Goal: Task Accomplishment & Management: Complete application form

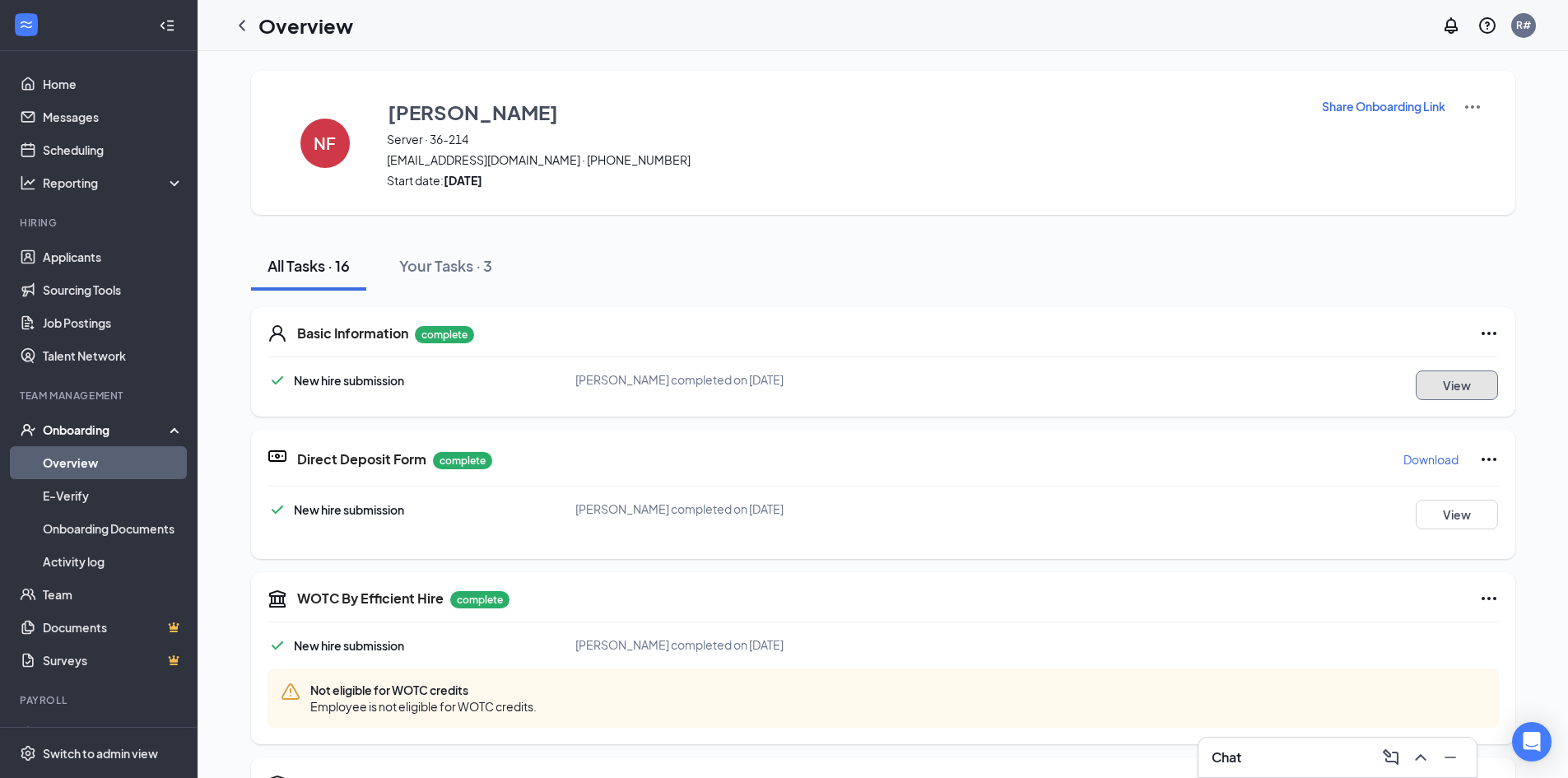
click at [1444, 385] on button "View" at bounding box center [1456, 385] width 82 height 30
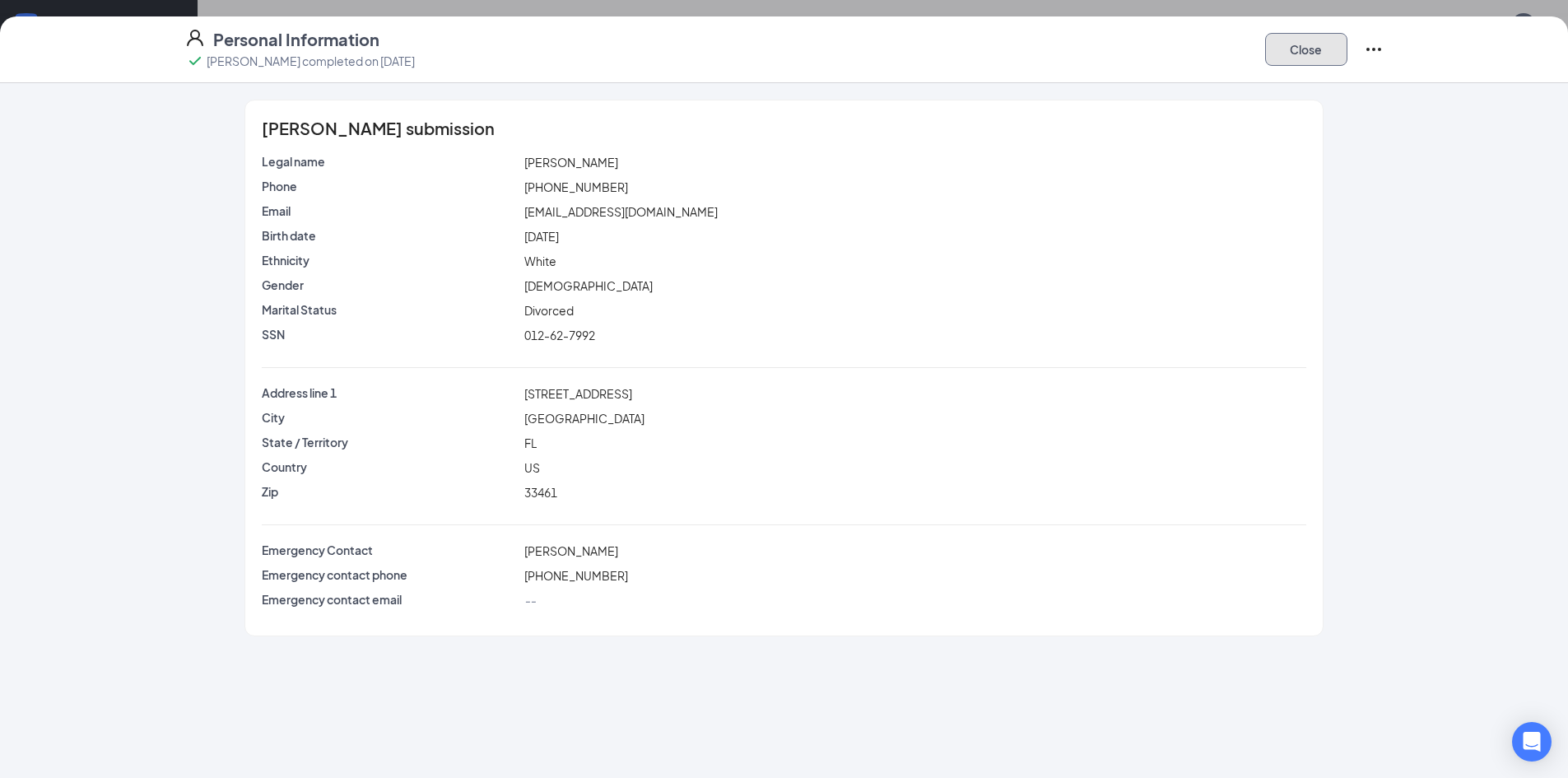
click at [1302, 40] on button "Close" at bounding box center [1306, 50] width 82 height 33
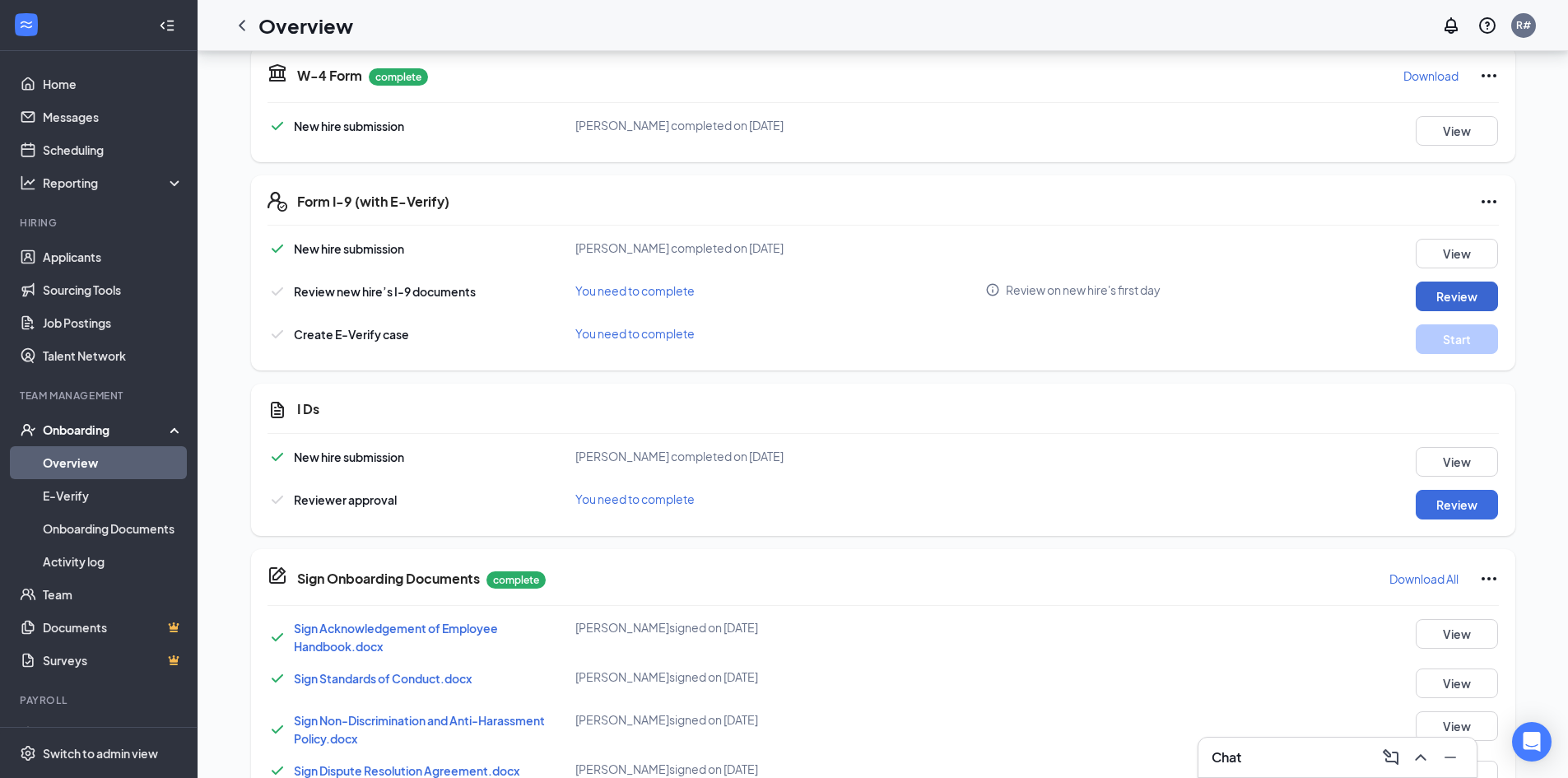
scroll to position [741, 0]
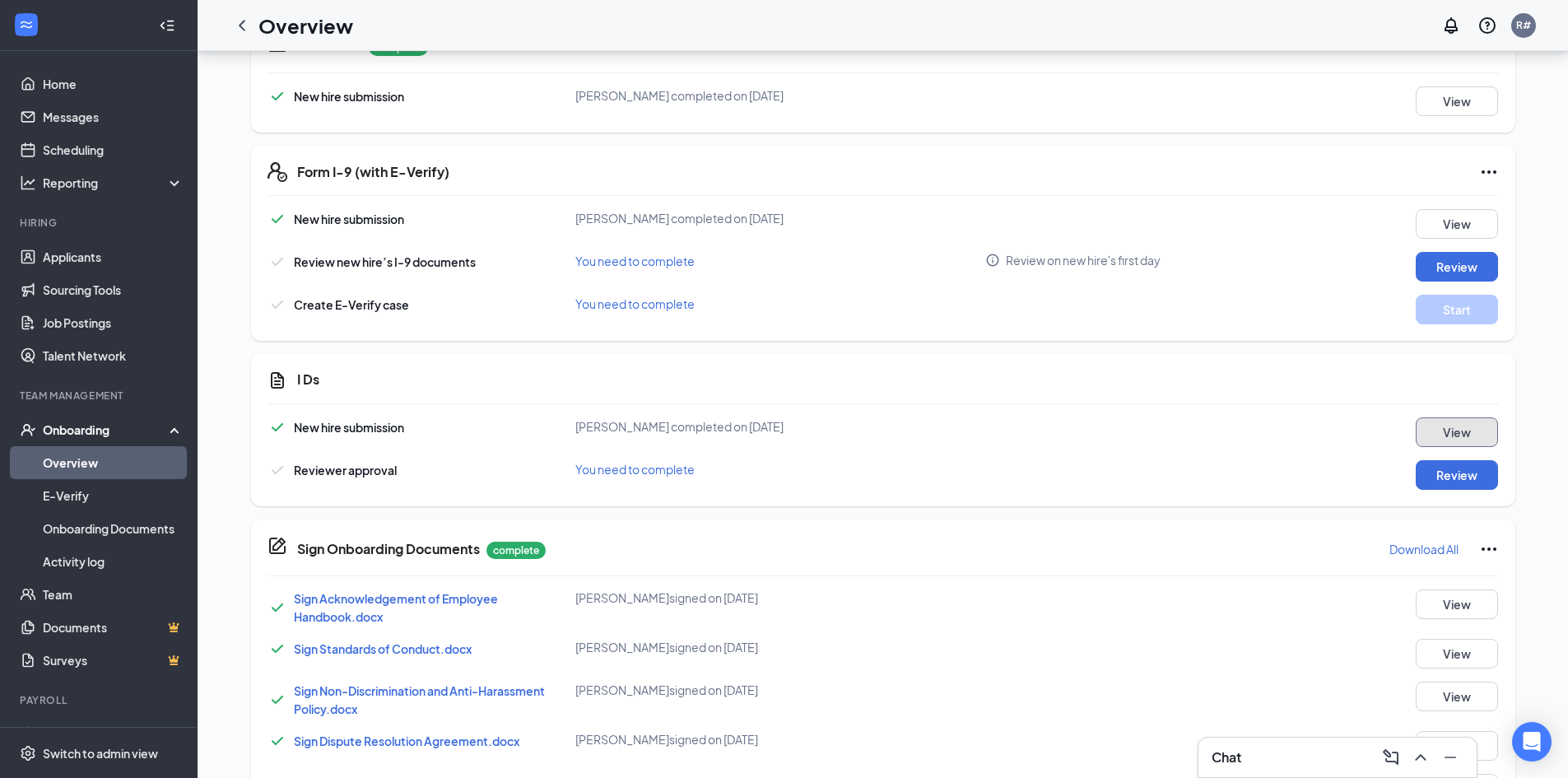
click at [1472, 432] on button "View" at bounding box center [1456, 432] width 82 height 30
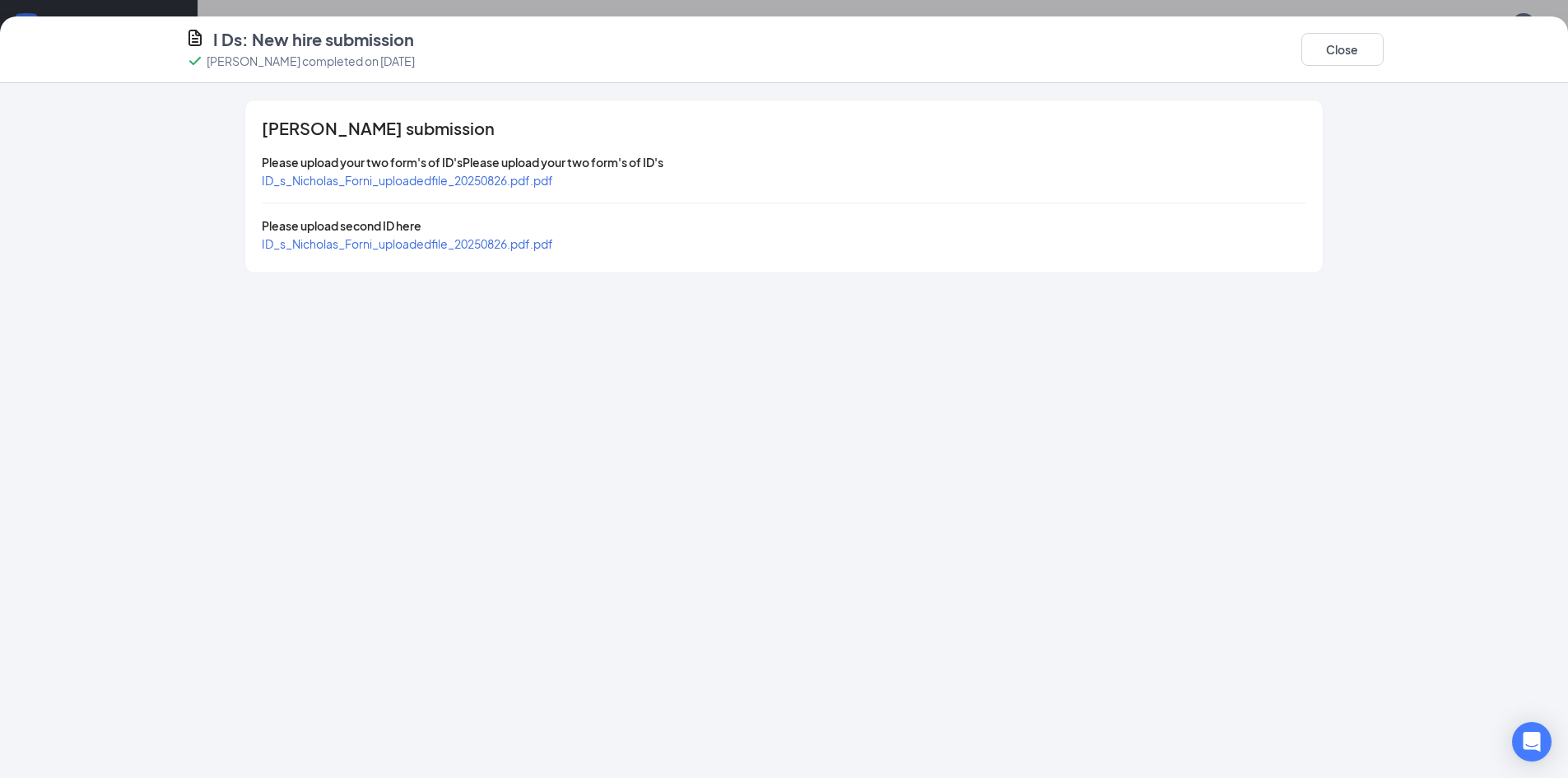
click at [488, 179] on span "ID_s_Nicholas_Forni_uploadedfile_20250826.pdf.pdf" at bounding box center [407, 180] width 291 height 14
click at [411, 242] on span "ID_s_Nicholas_Forni_uploadedfile_20250826.pdf.pdf" at bounding box center [407, 243] width 291 height 14
click at [1366, 41] on button "Close" at bounding box center [1343, 50] width 82 height 33
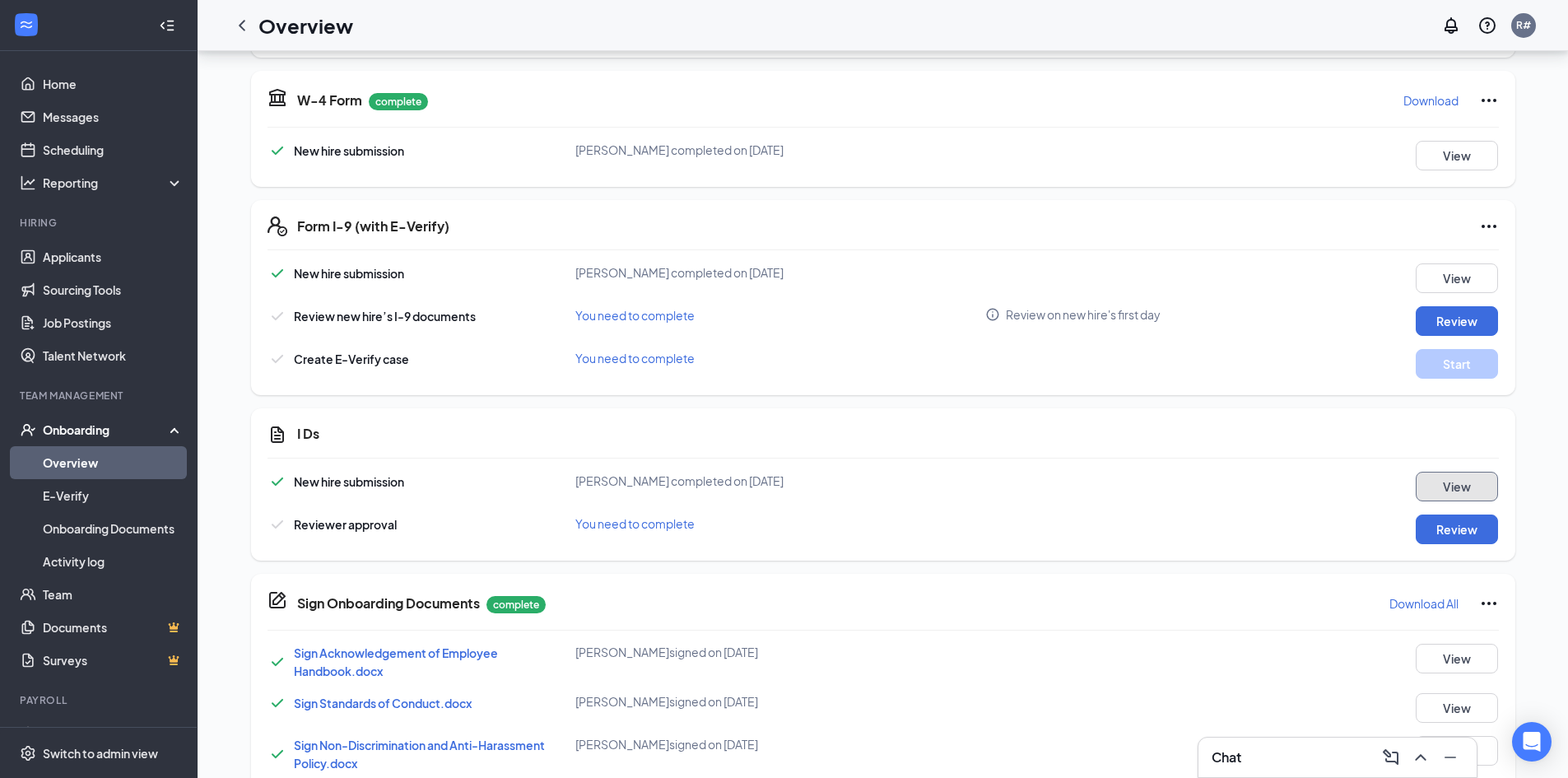
scroll to position [641, 0]
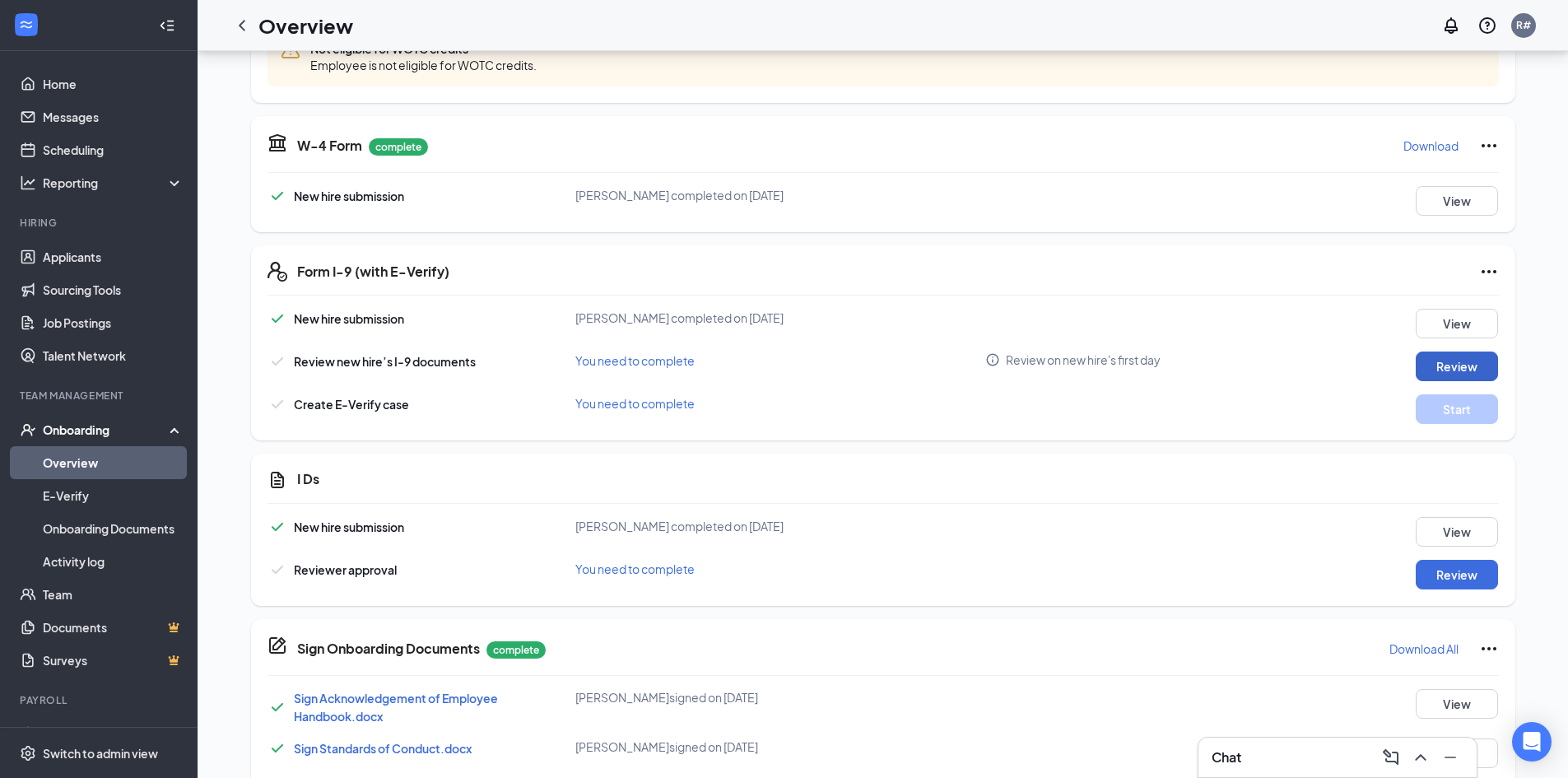
click at [1469, 364] on button "Review" at bounding box center [1456, 366] width 82 height 30
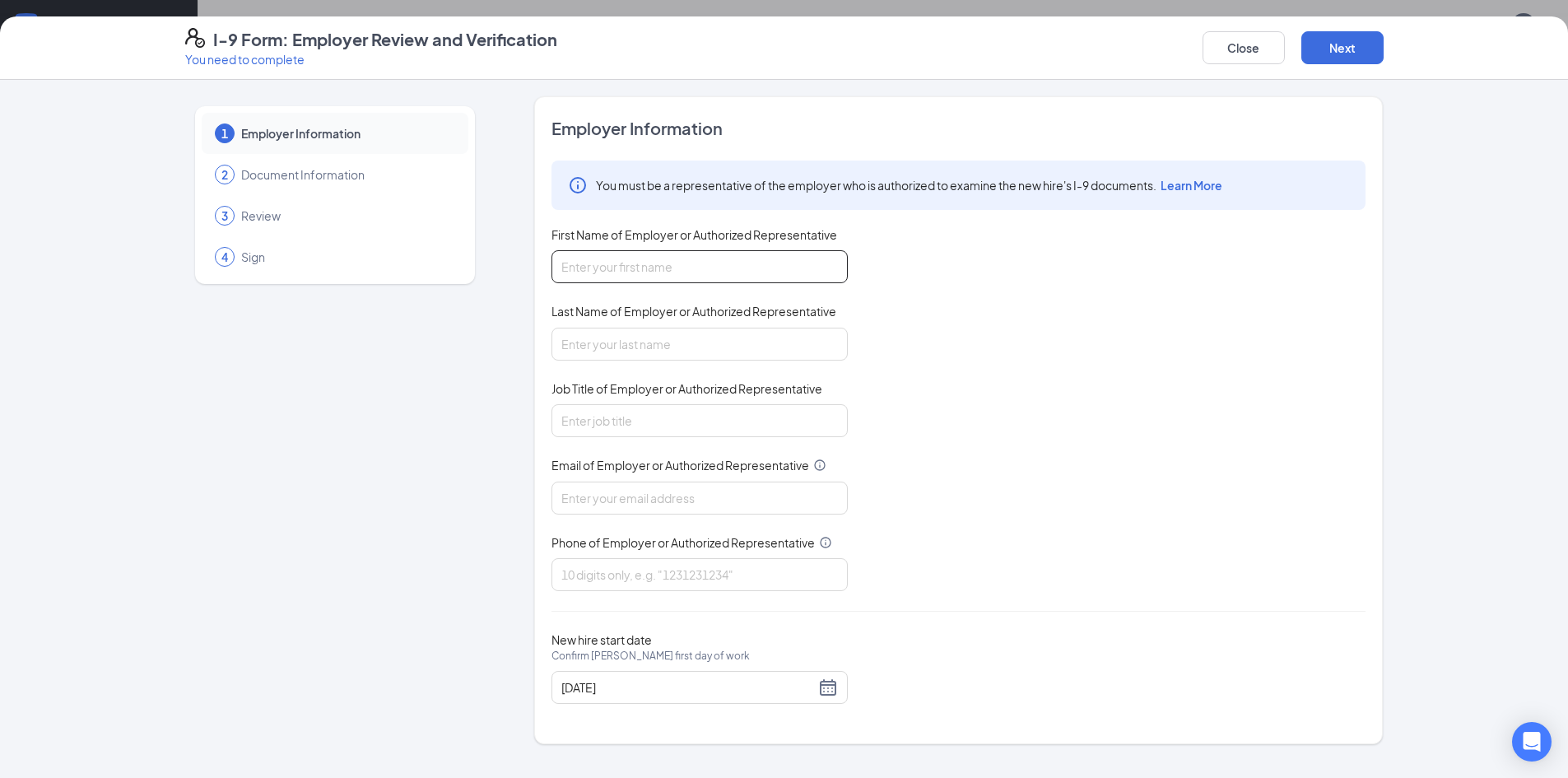
click at [751, 258] on input "First Name of Employer or Authorized Representative" at bounding box center [700, 267] width 297 height 33
type input "[PERSON_NAME]"
type input "[EMAIL_ADDRESS][DOMAIN_NAME]"
type input "9547734857"
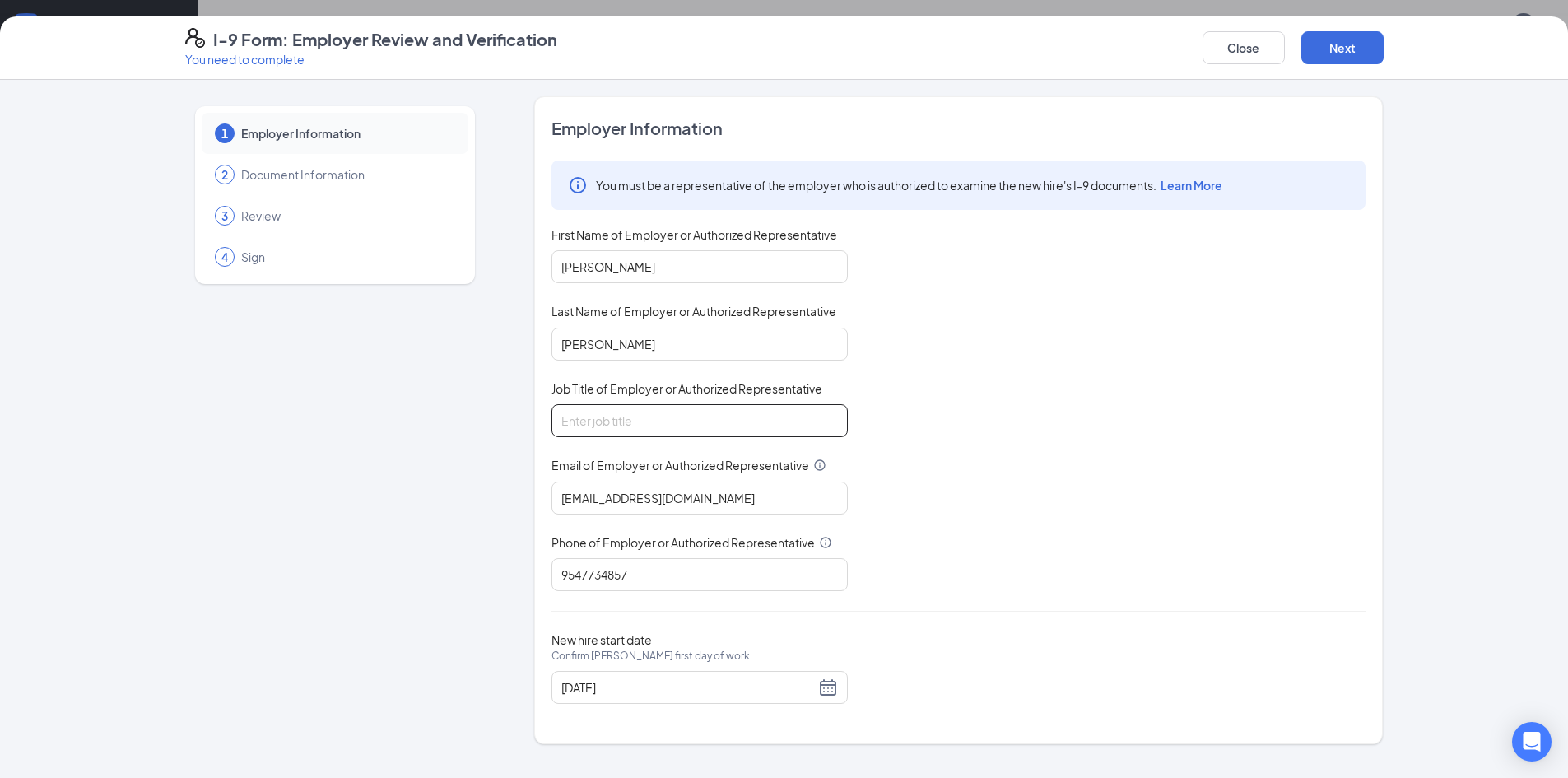
click at [703, 424] on input "Job Title of Employer or Authorized Representative" at bounding box center [700, 420] width 297 height 33
type input "General Manager"
click at [721, 501] on input "[EMAIL_ADDRESS][DOMAIN_NAME]" at bounding box center [700, 498] width 297 height 33
type input "[EMAIL_ADDRESS][DOMAIN_NAME]"
click at [734, 575] on input "9547734857" at bounding box center [700, 574] width 297 height 33
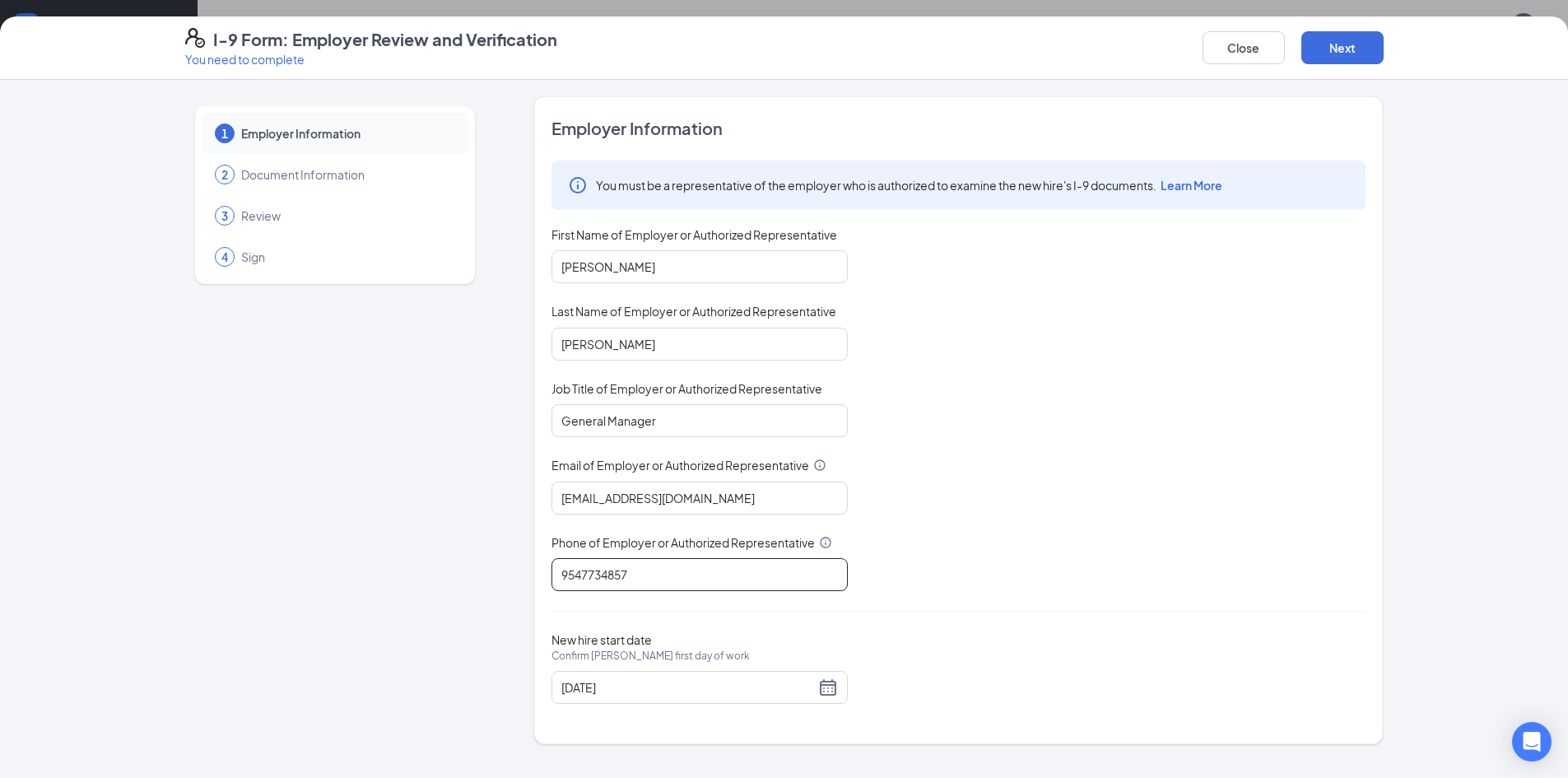
type input "5617367220"
click at [1332, 37] on button "Next" at bounding box center [1343, 48] width 82 height 33
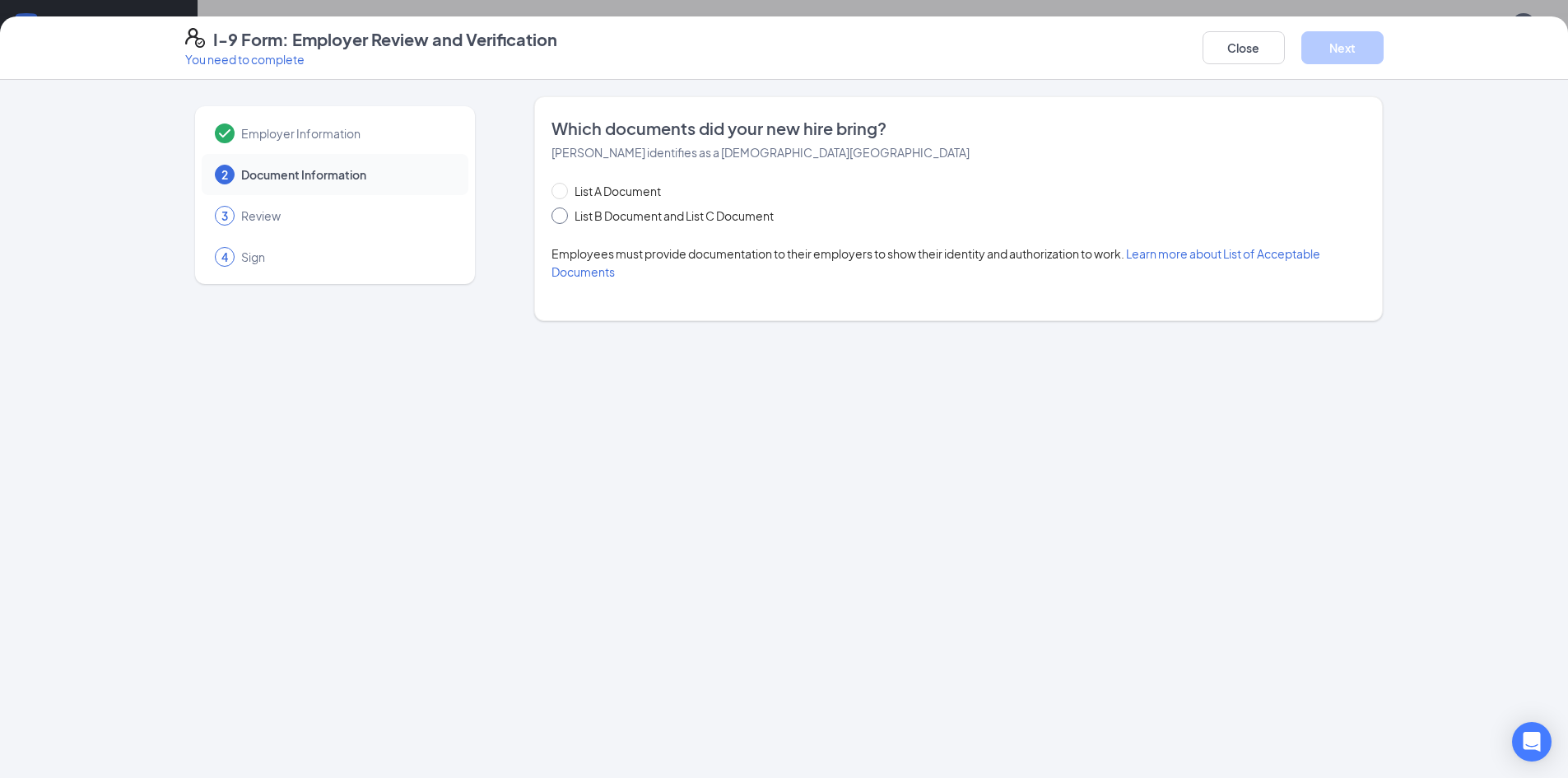
click at [563, 218] on input "List B Document and List C Document" at bounding box center [557, 213] width 12 height 12
radio input "true"
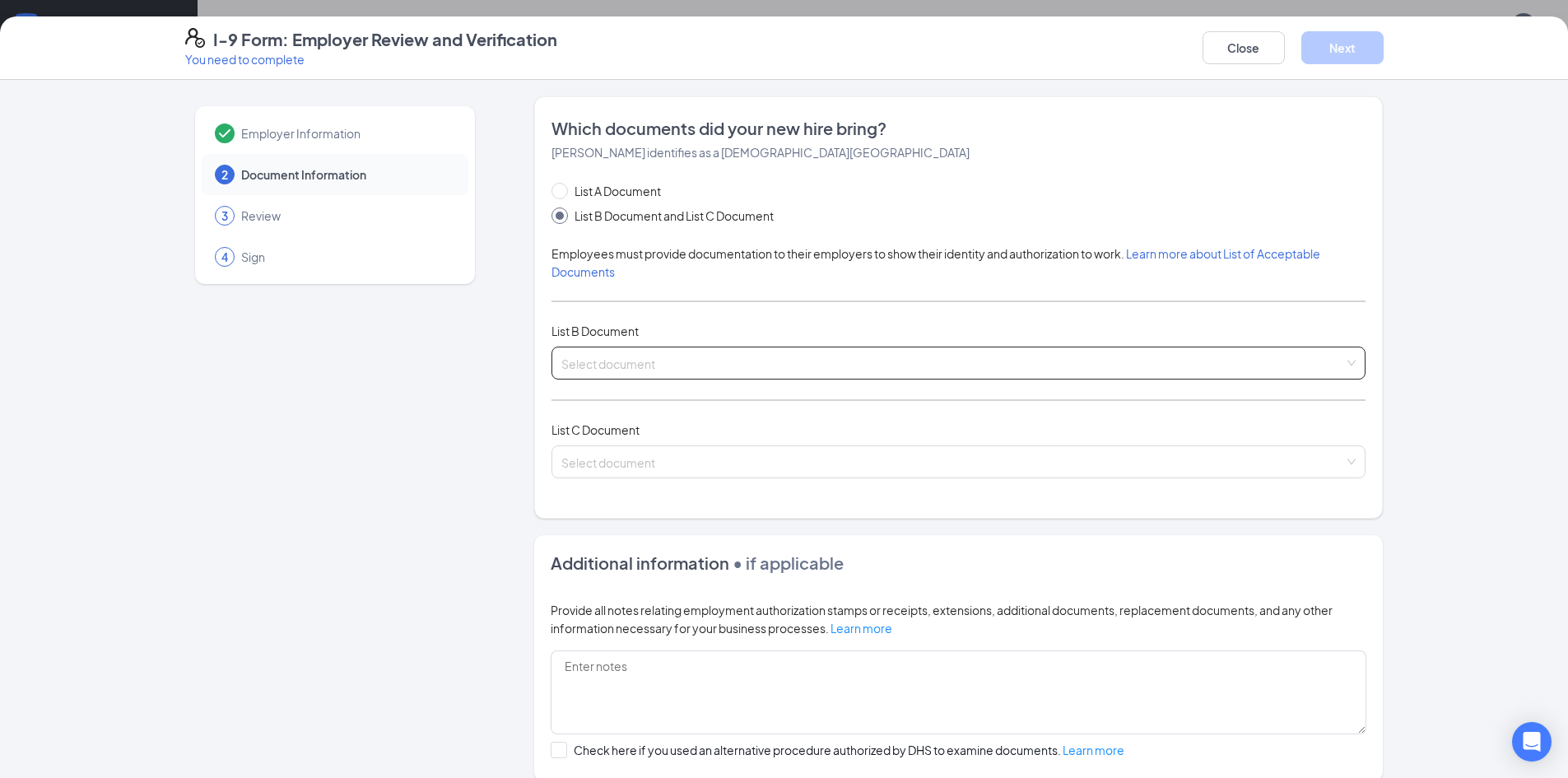
click at [666, 371] on input "search" at bounding box center [953, 359] width 783 height 24
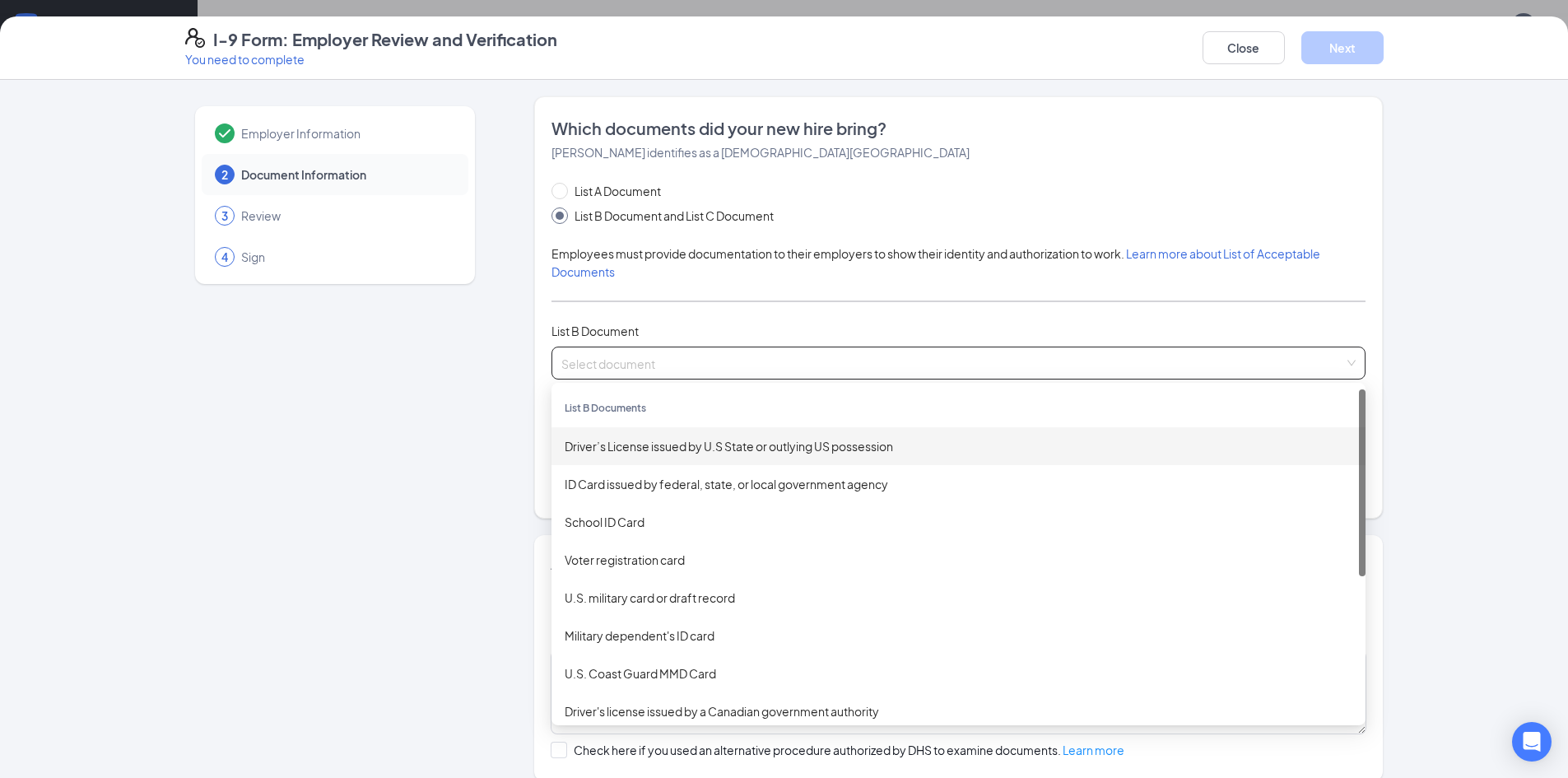
click at [682, 449] on div "Driver’s License issued by U.S State or outlying US possession" at bounding box center [958, 446] width 788 height 18
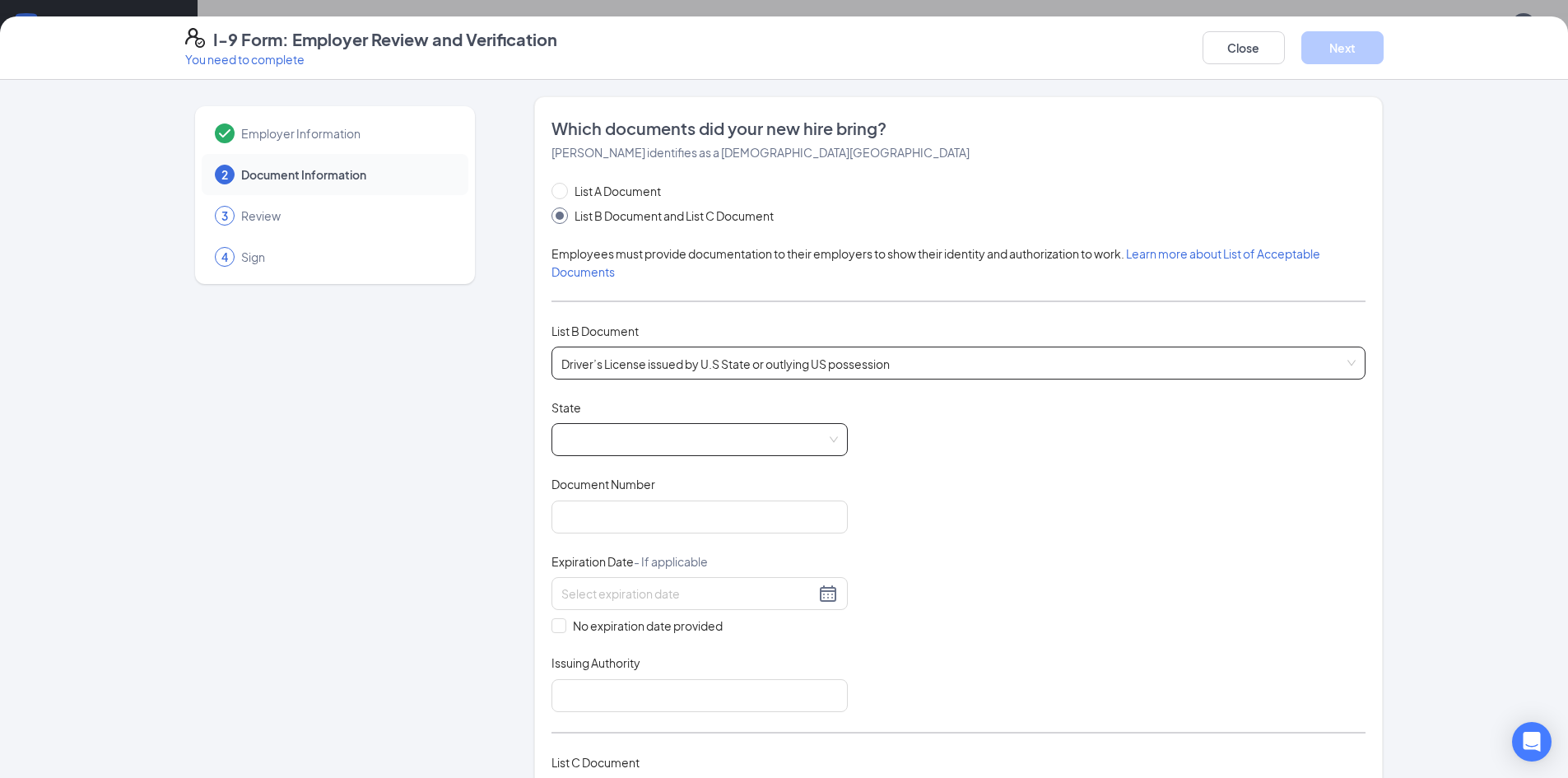
click at [682, 442] on span at bounding box center [700, 439] width 277 height 32
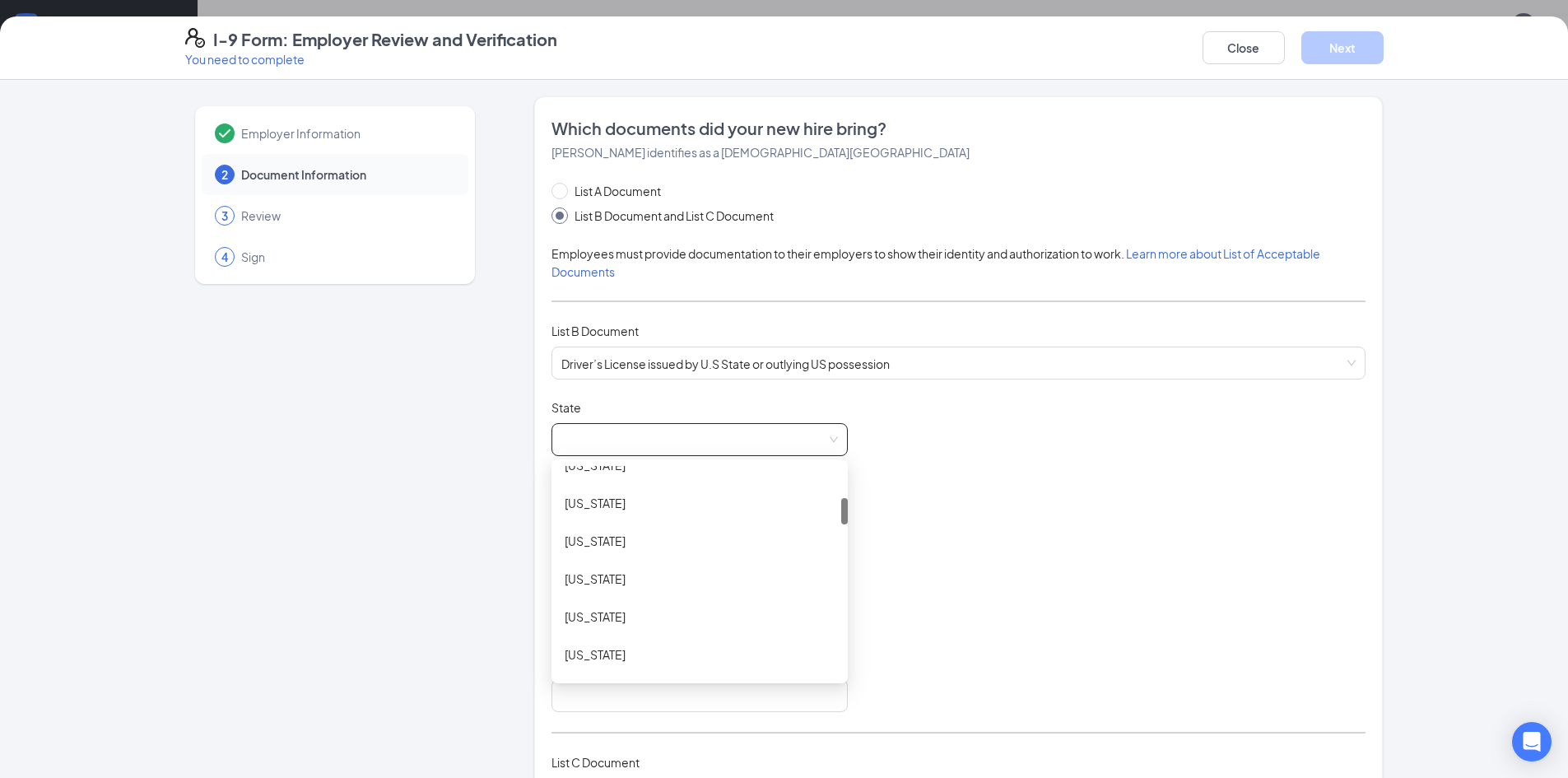
scroll to position [329, 0]
click at [651, 537] on div "[US_STATE]" at bounding box center [699, 535] width 270 height 18
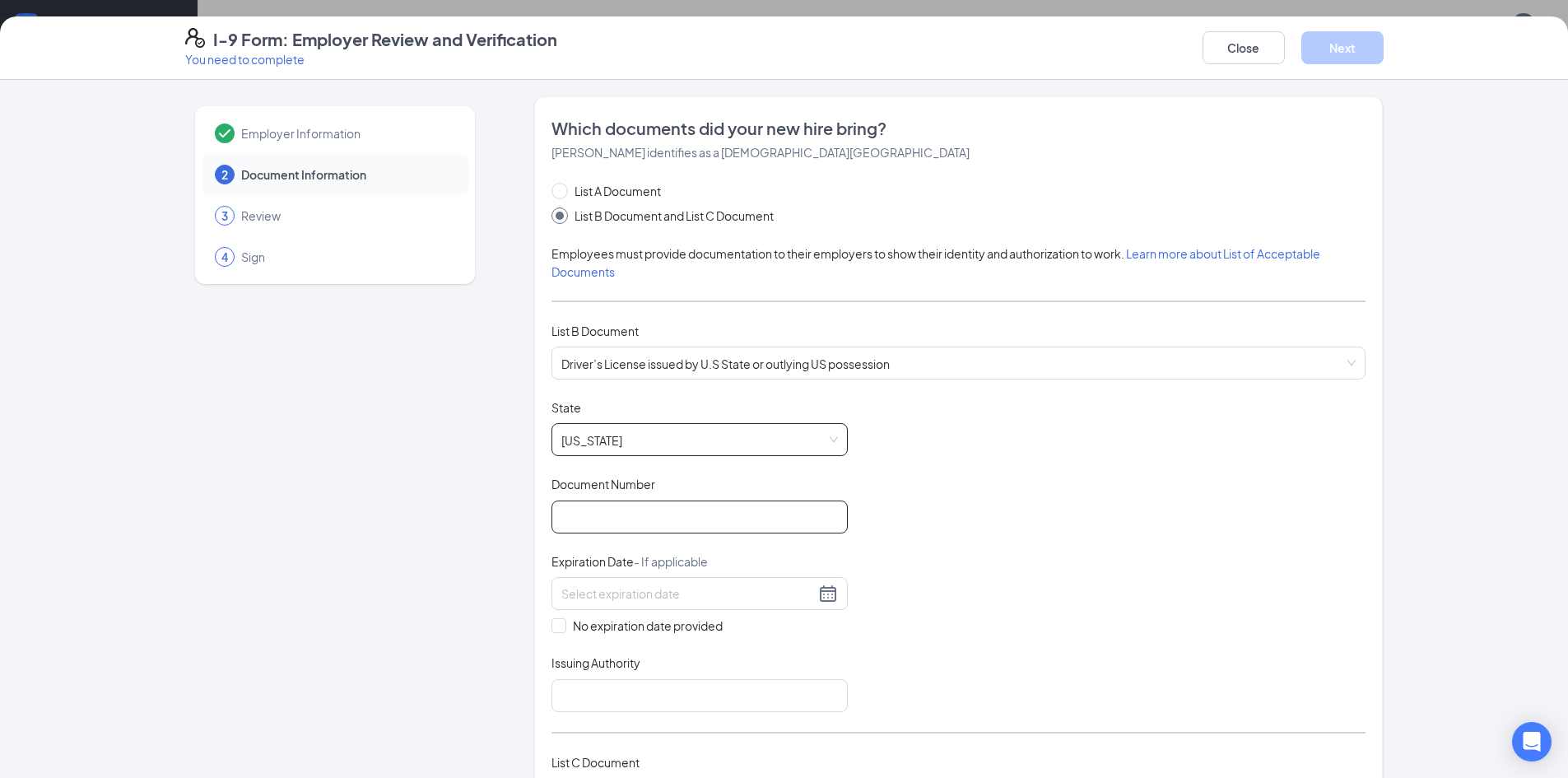
click at [656, 506] on input "Document Number" at bounding box center [700, 517] width 297 height 33
click at [647, 505] on input "Document Number" at bounding box center [700, 517] width 297 height 33
type input "F650621810490"
click at [636, 595] on input at bounding box center [688, 593] width 253 height 18
click at [663, 716] on div "9" at bounding box center [658, 716] width 20 height 20
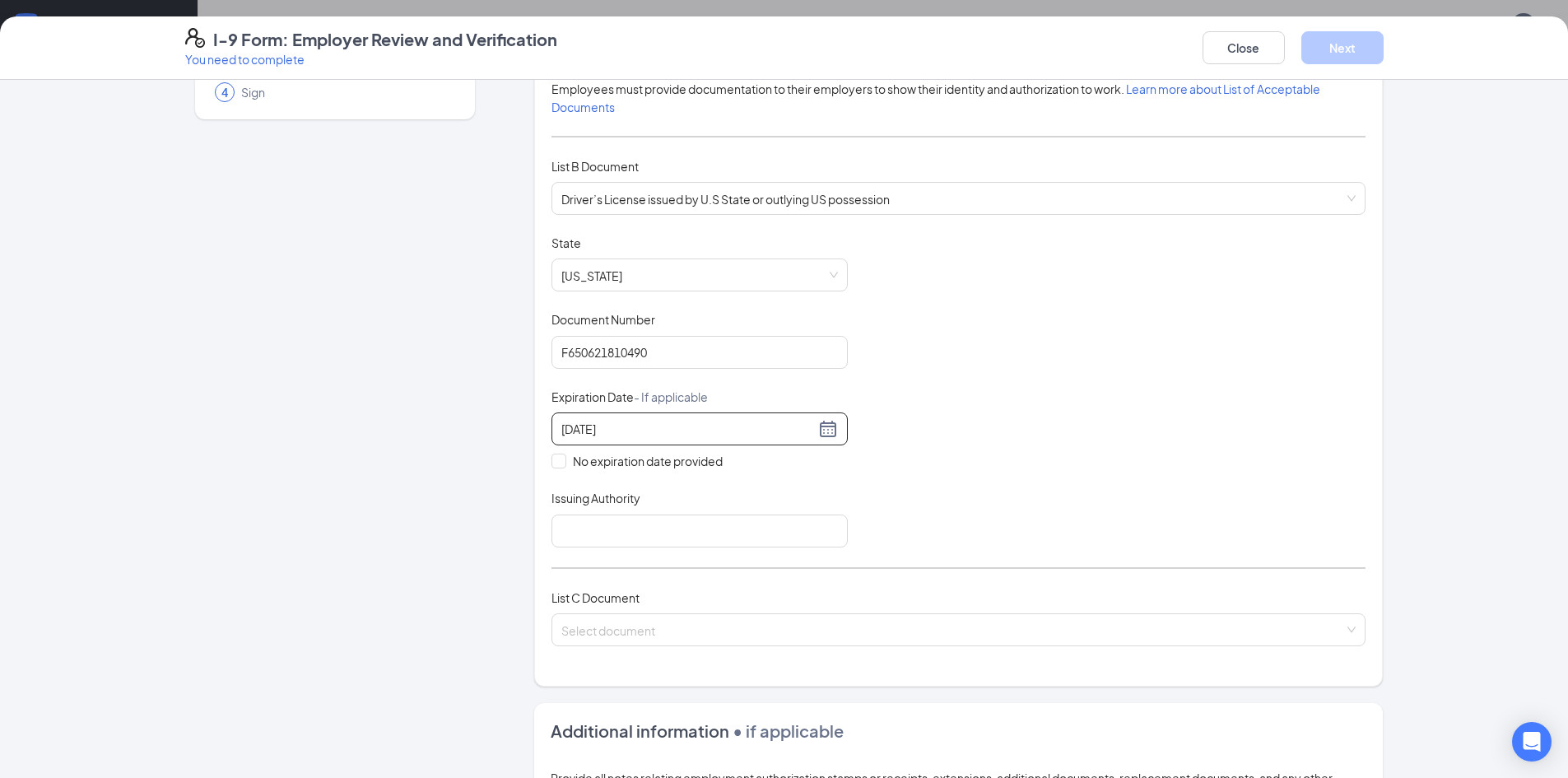
scroll to position [247, 0]
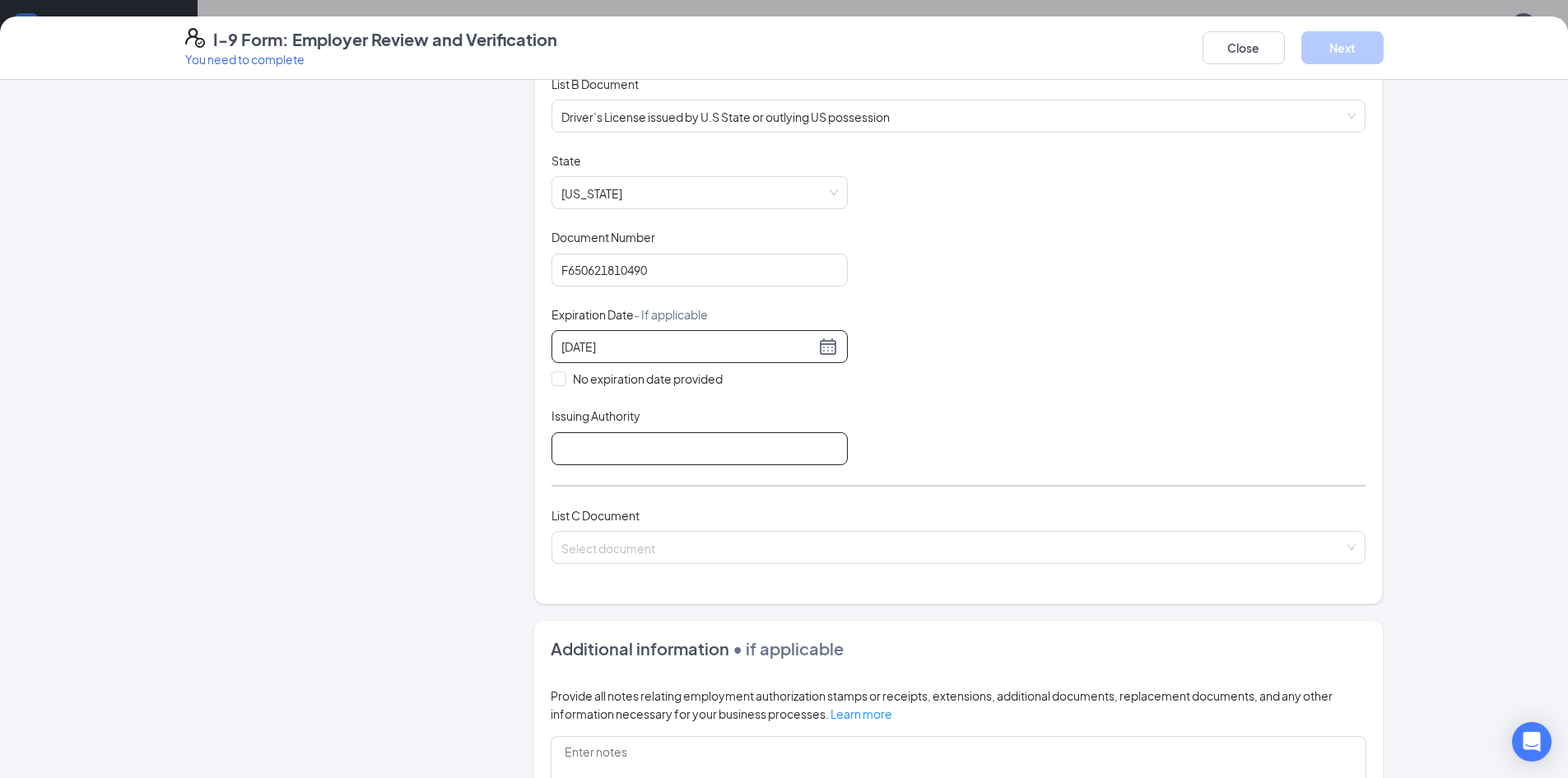
type input "[DATE]"
click at [586, 439] on input "Issuing Authority" at bounding box center [700, 448] width 297 height 33
type input "[US_STATE]"
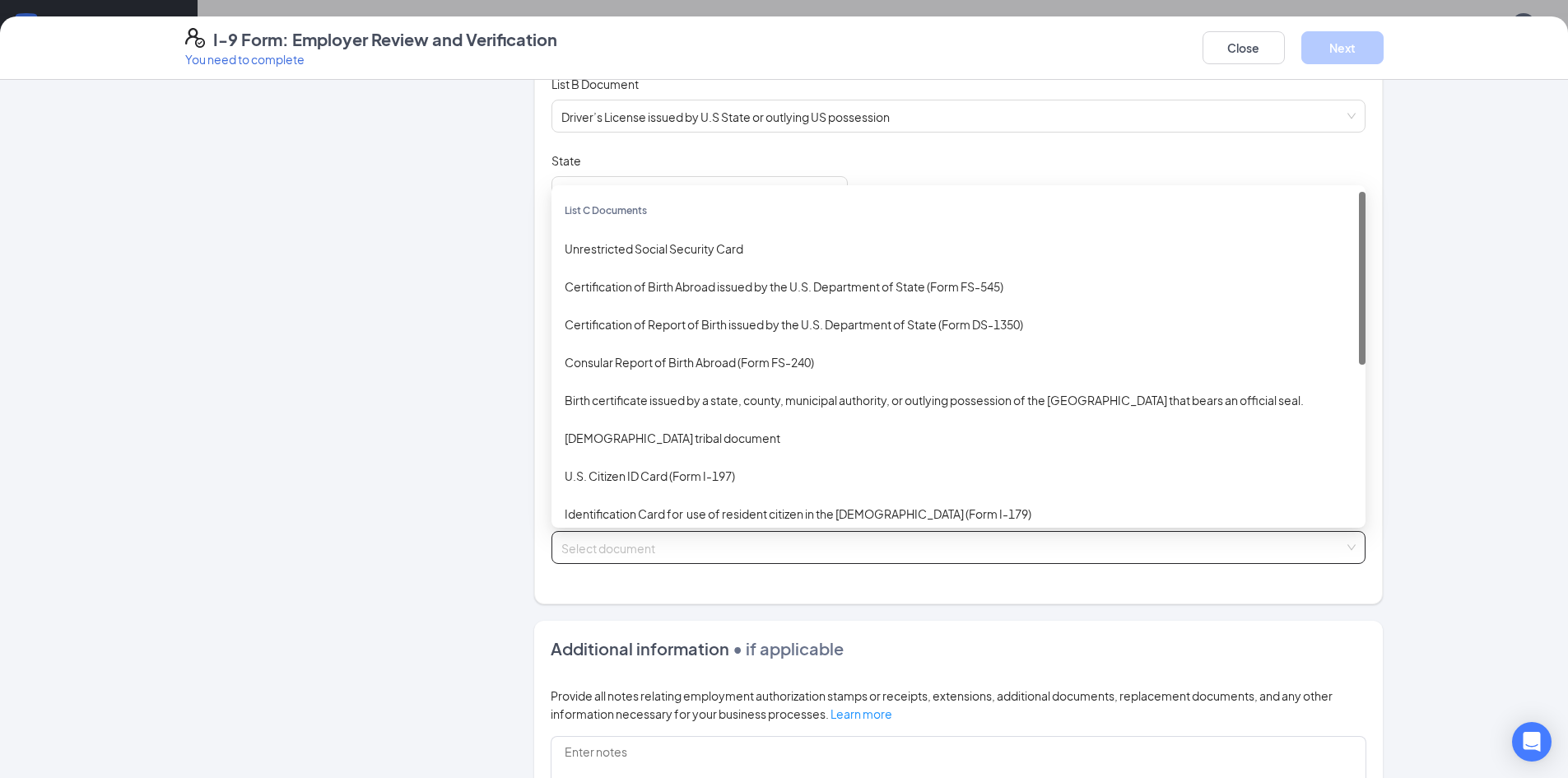
click at [667, 553] on input "search" at bounding box center [953, 544] width 783 height 24
click at [699, 248] on div "Unrestricted Social Security Card" at bounding box center [958, 249] width 788 height 18
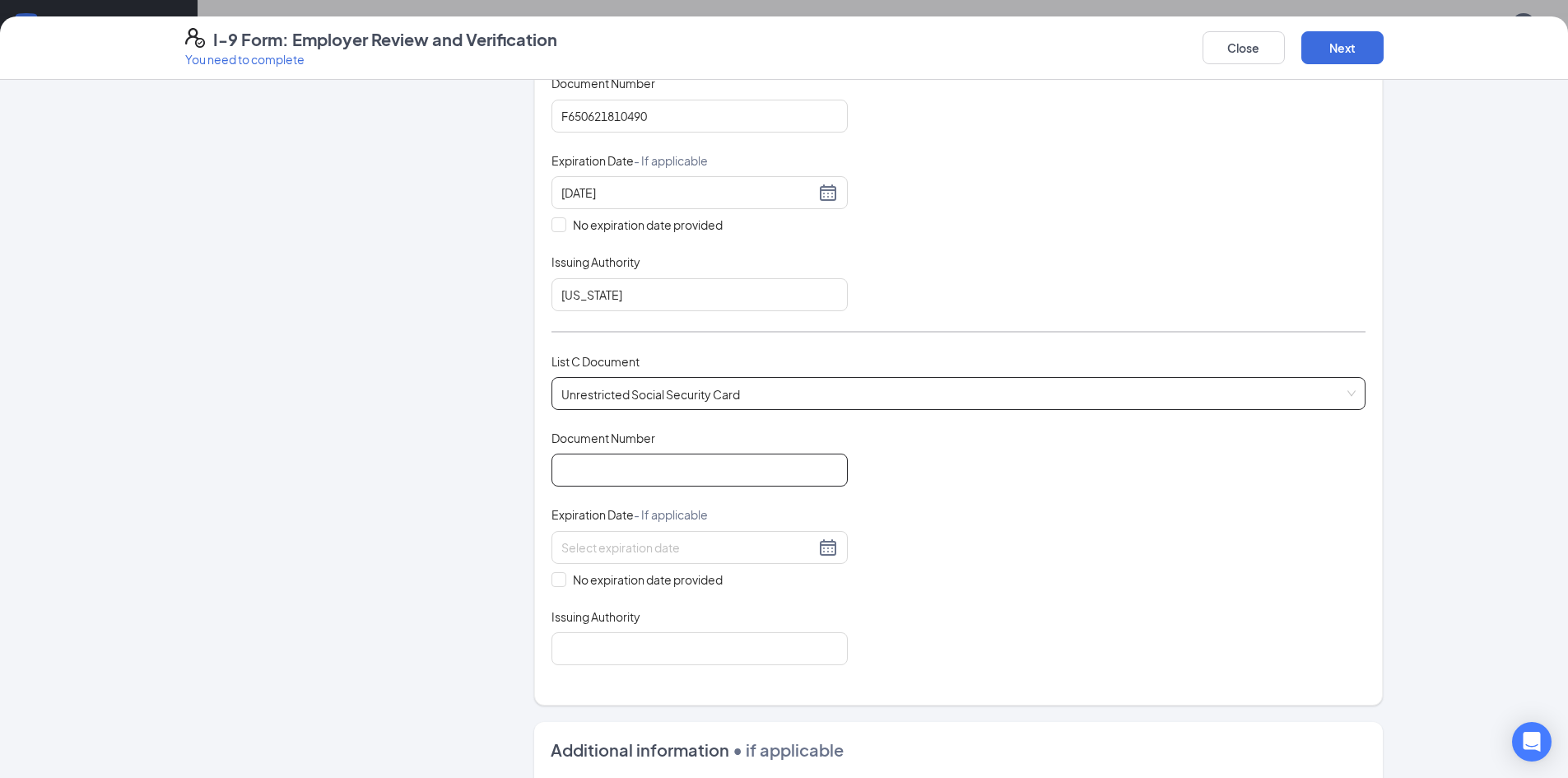
scroll to position [412, 0]
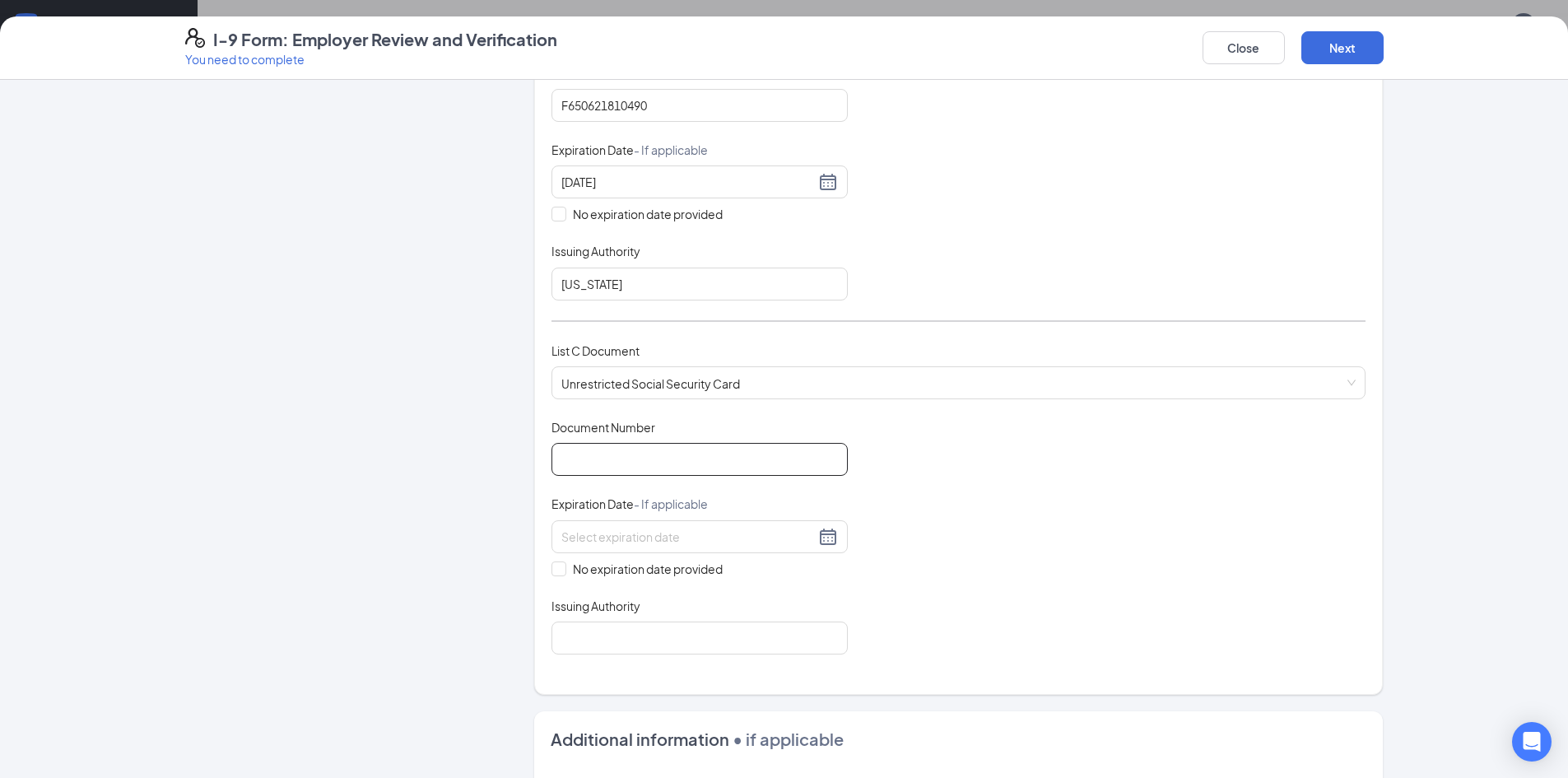
click at [610, 466] on input "Document Number" at bounding box center [700, 459] width 297 height 33
type input "012627992"
click at [614, 535] on input at bounding box center [688, 536] width 253 height 18
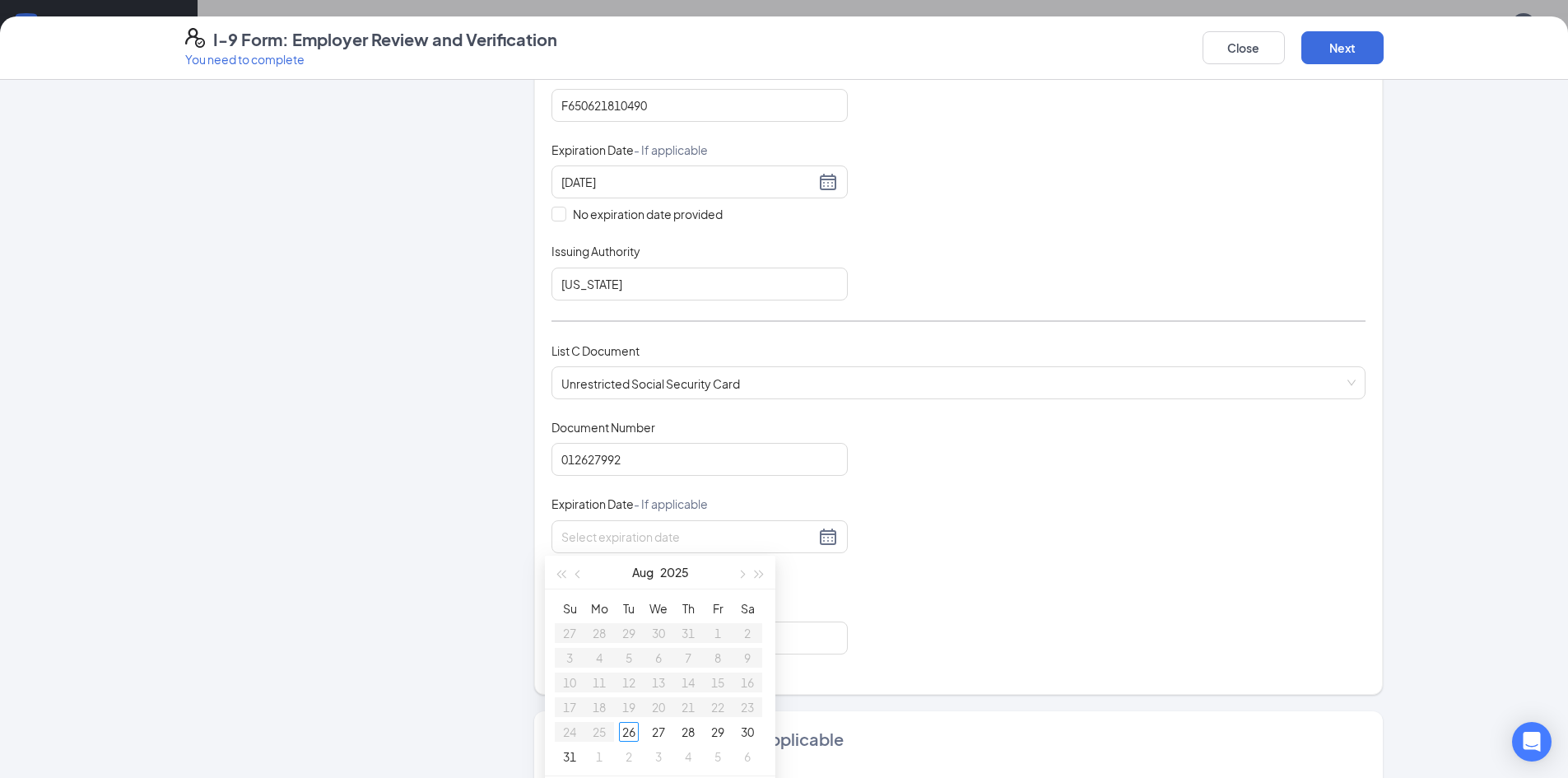
click at [996, 628] on div "Document Title Unrestricted Social Security Card Document Number 012627992 Expi…" at bounding box center [958, 536] width 814 height 235
click at [555, 571] on input "No expiration date provided" at bounding box center [557, 567] width 12 height 12
checkbox input "true"
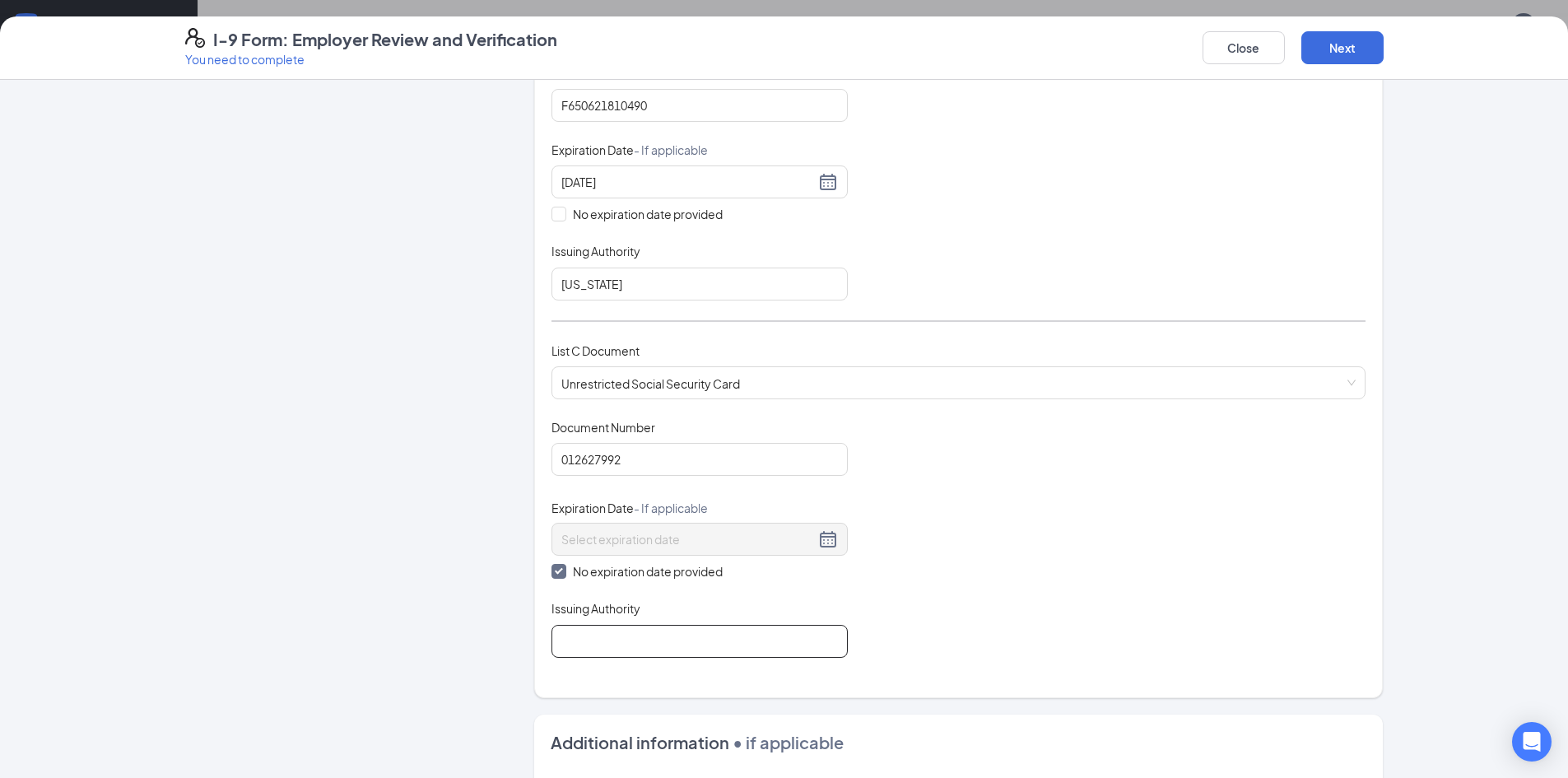
click at [588, 629] on input "Issuing Authority" at bounding box center [700, 641] width 297 height 33
type input "Social Security Administration"
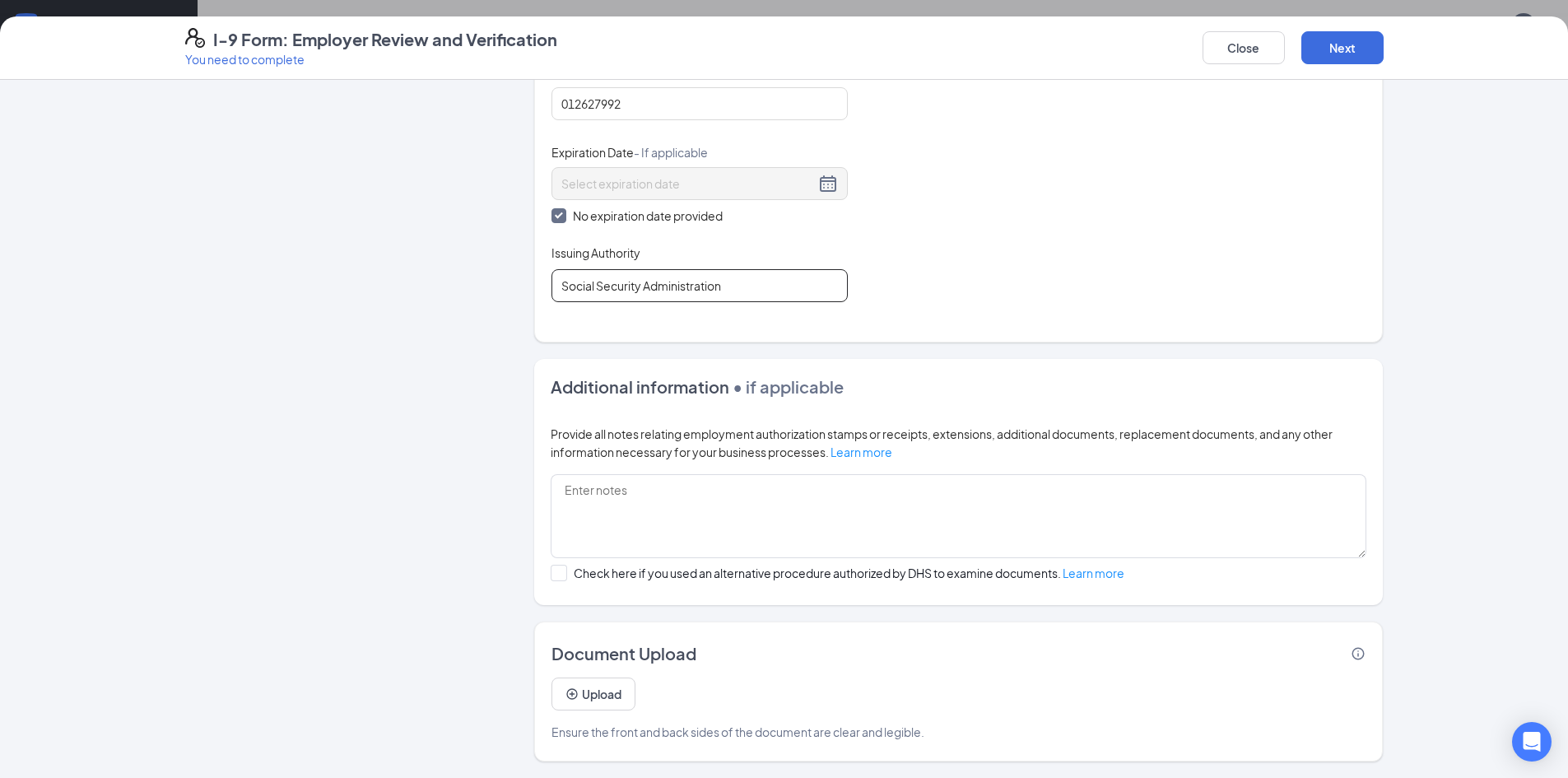
scroll to position [888, 0]
click at [1356, 38] on button "Next" at bounding box center [1343, 48] width 82 height 33
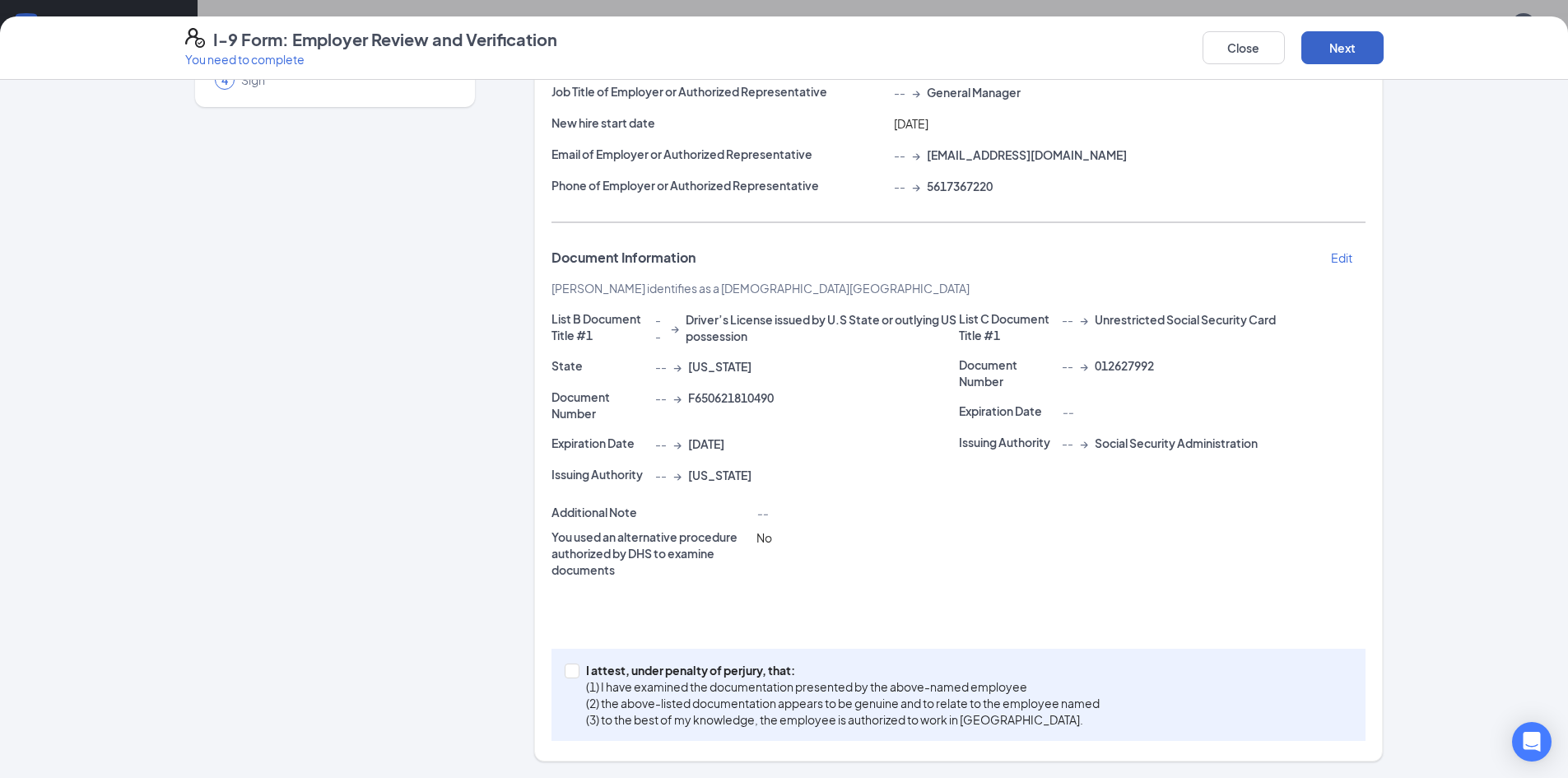
scroll to position [177, 0]
click at [565, 677] on span at bounding box center [572, 671] width 14 height 14
click at [565, 675] on input "I attest, under penalty of [PERSON_NAME], that: (1) I have examined the documen…" at bounding box center [570, 669] width 12 height 12
checkbox input "true"
click at [1343, 42] on button "Next" at bounding box center [1343, 48] width 82 height 33
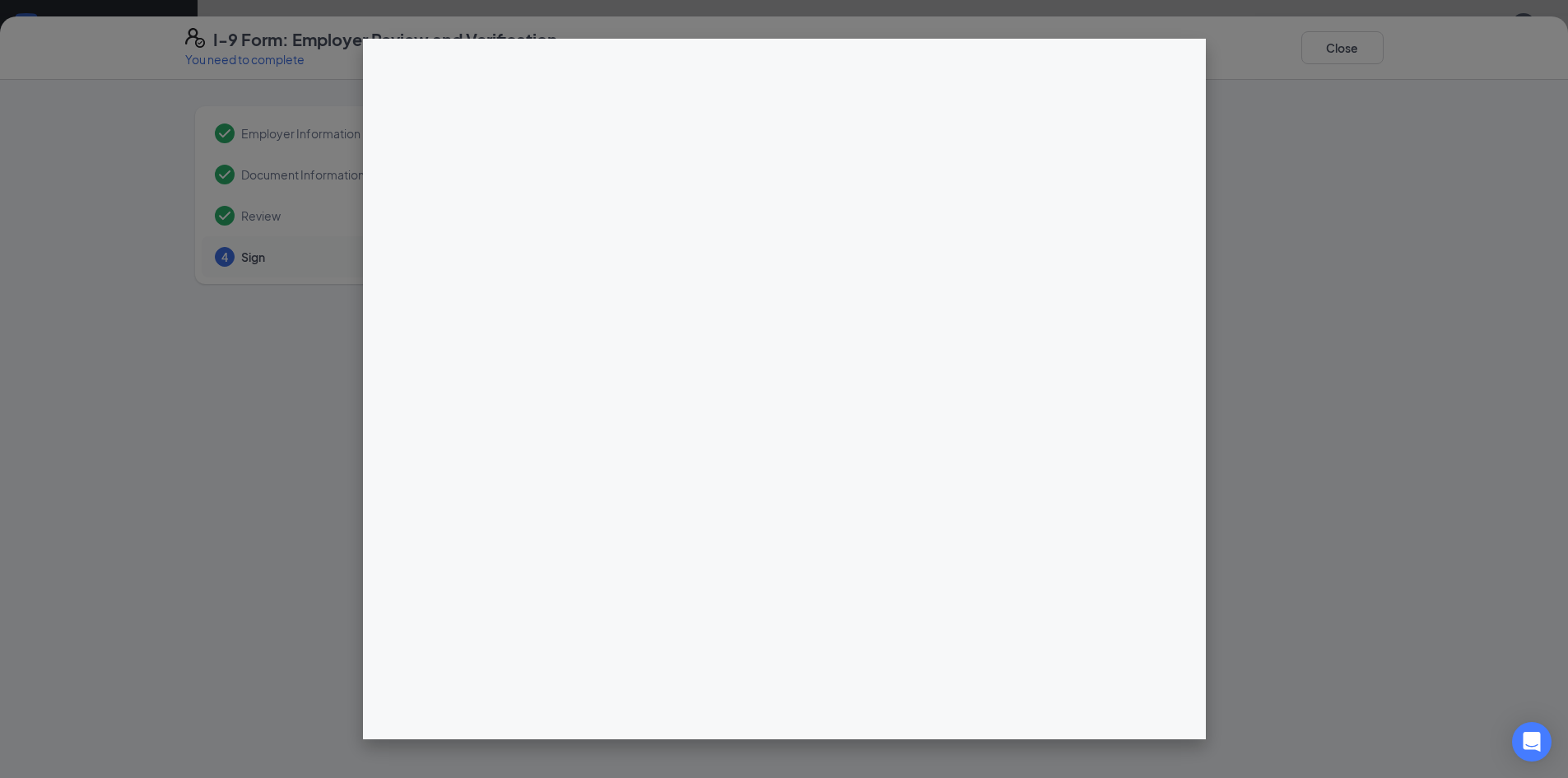
scroll to position [806, 0]
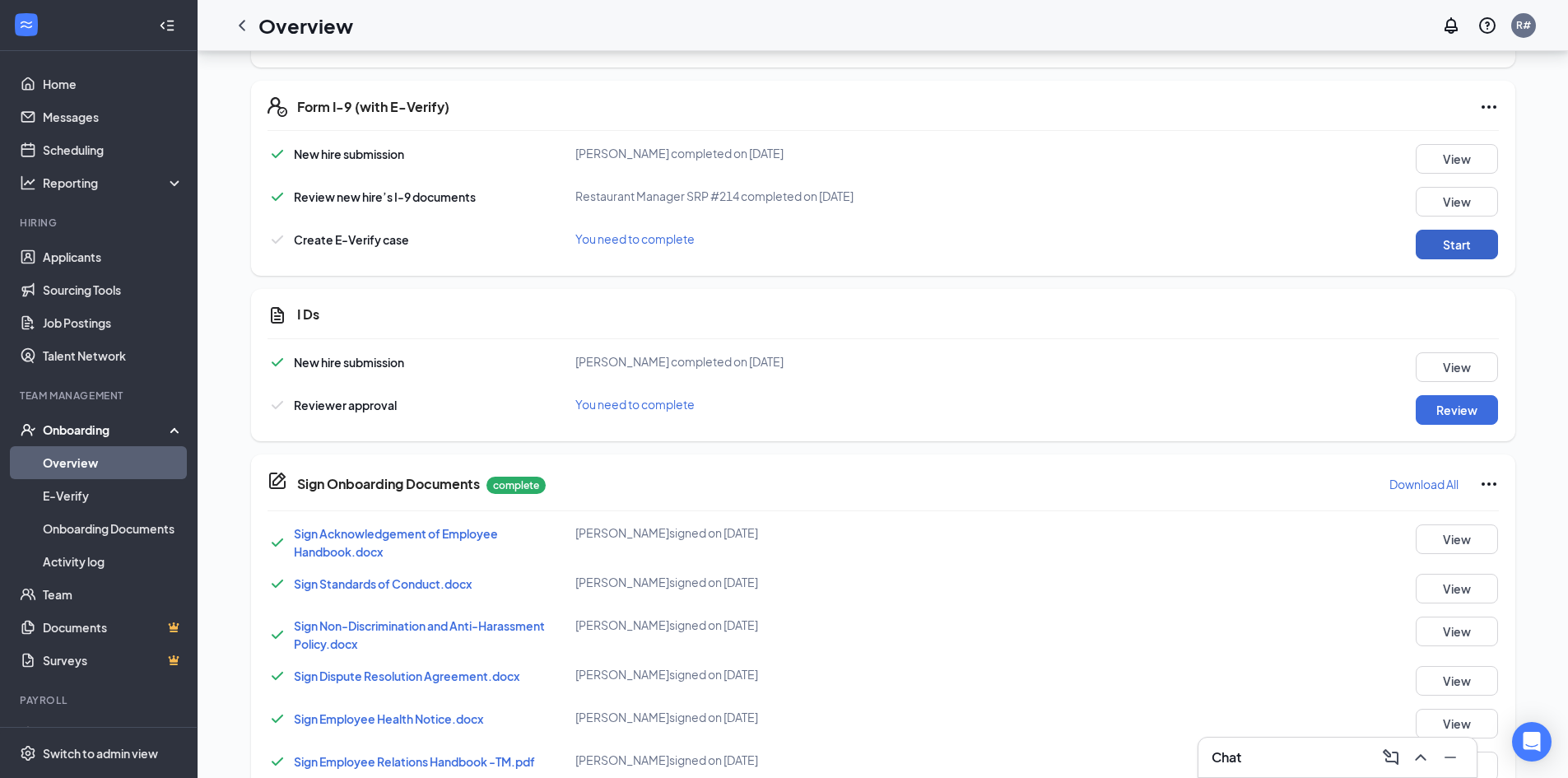
click at [1435, 233] on button "Start" at bounding box center [1456, 244] width 82 height 30
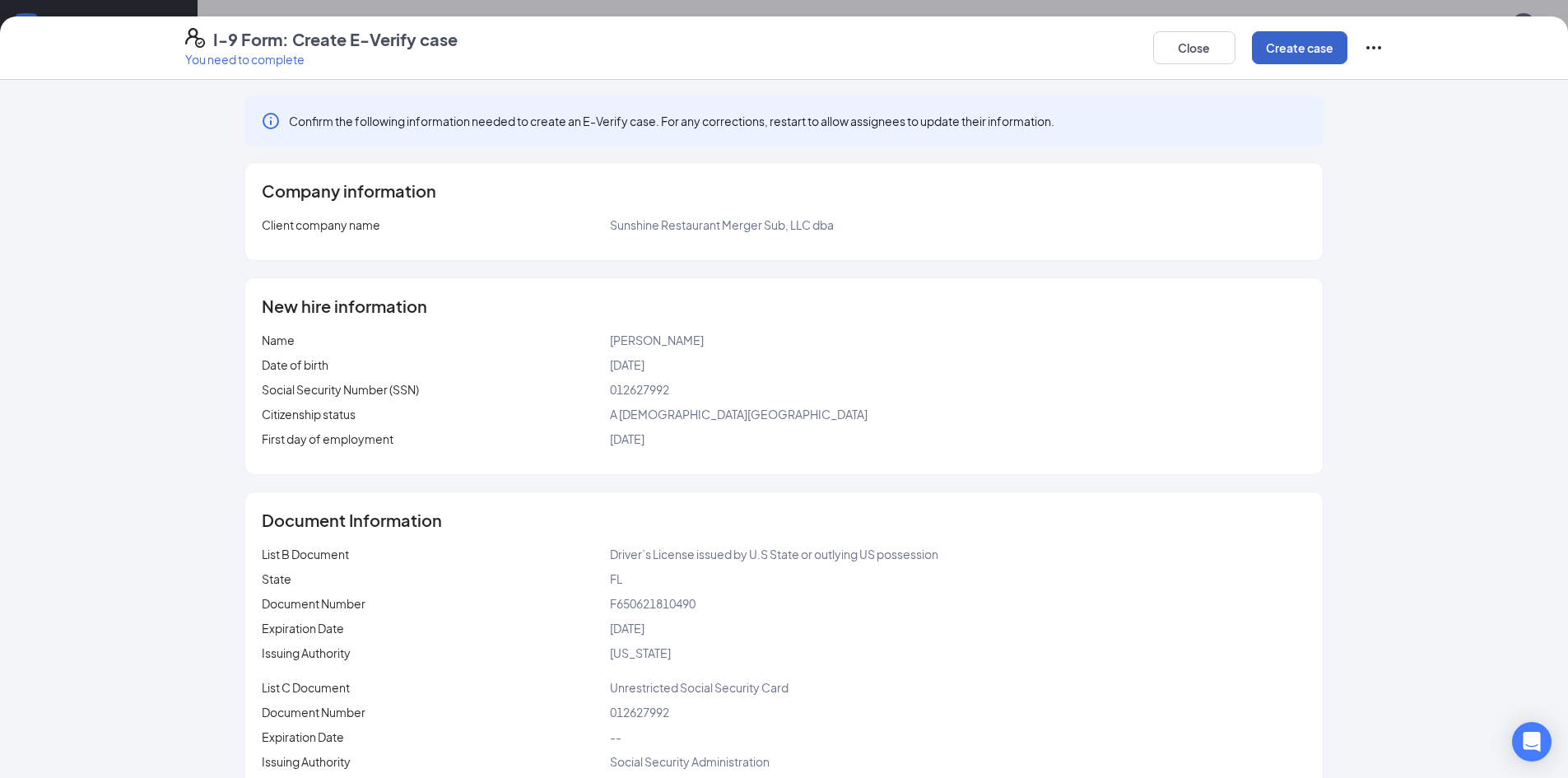
click at [1300, 52] on button "Create case" at bounding box center [1300, 48] width 96 height 33
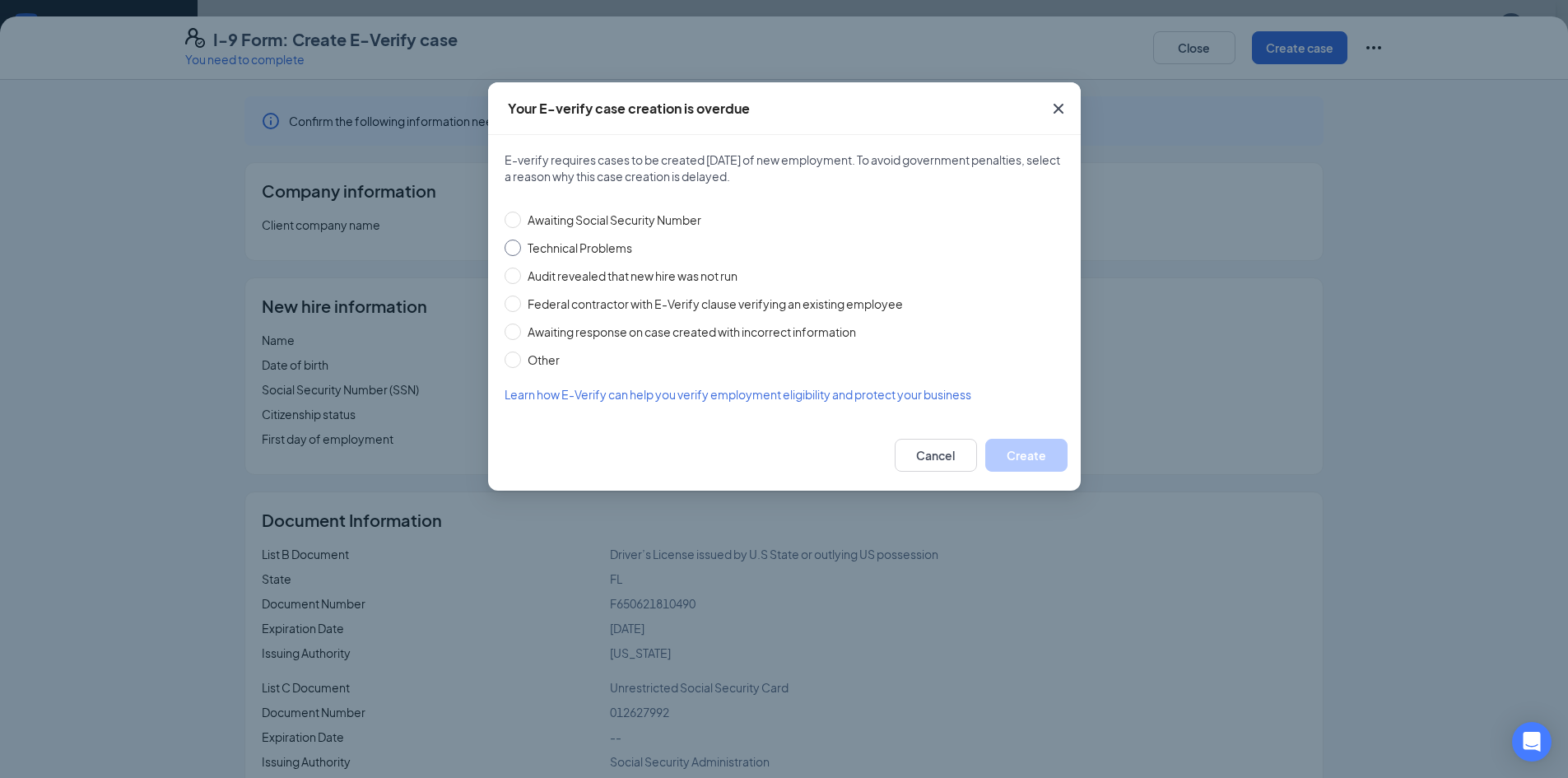
click at [511, 246] on input "Technical Problems" at bounding box center [513, 248] width 16 height 16
radio input "true"
click at [1044, 453] on button "Create" at bounding box center [1026, 455] width 82 height 33
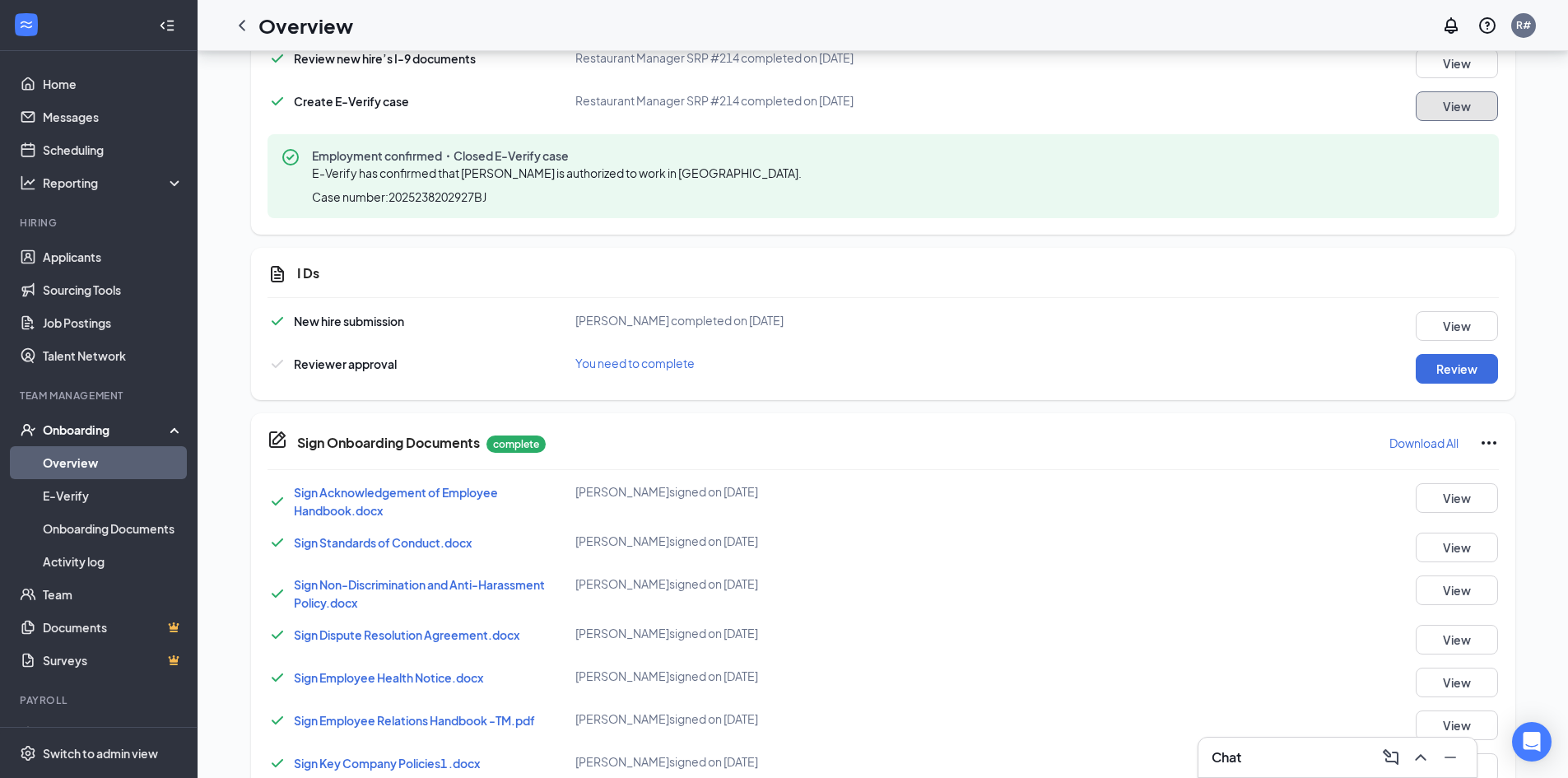
scroll to position [971, 0]
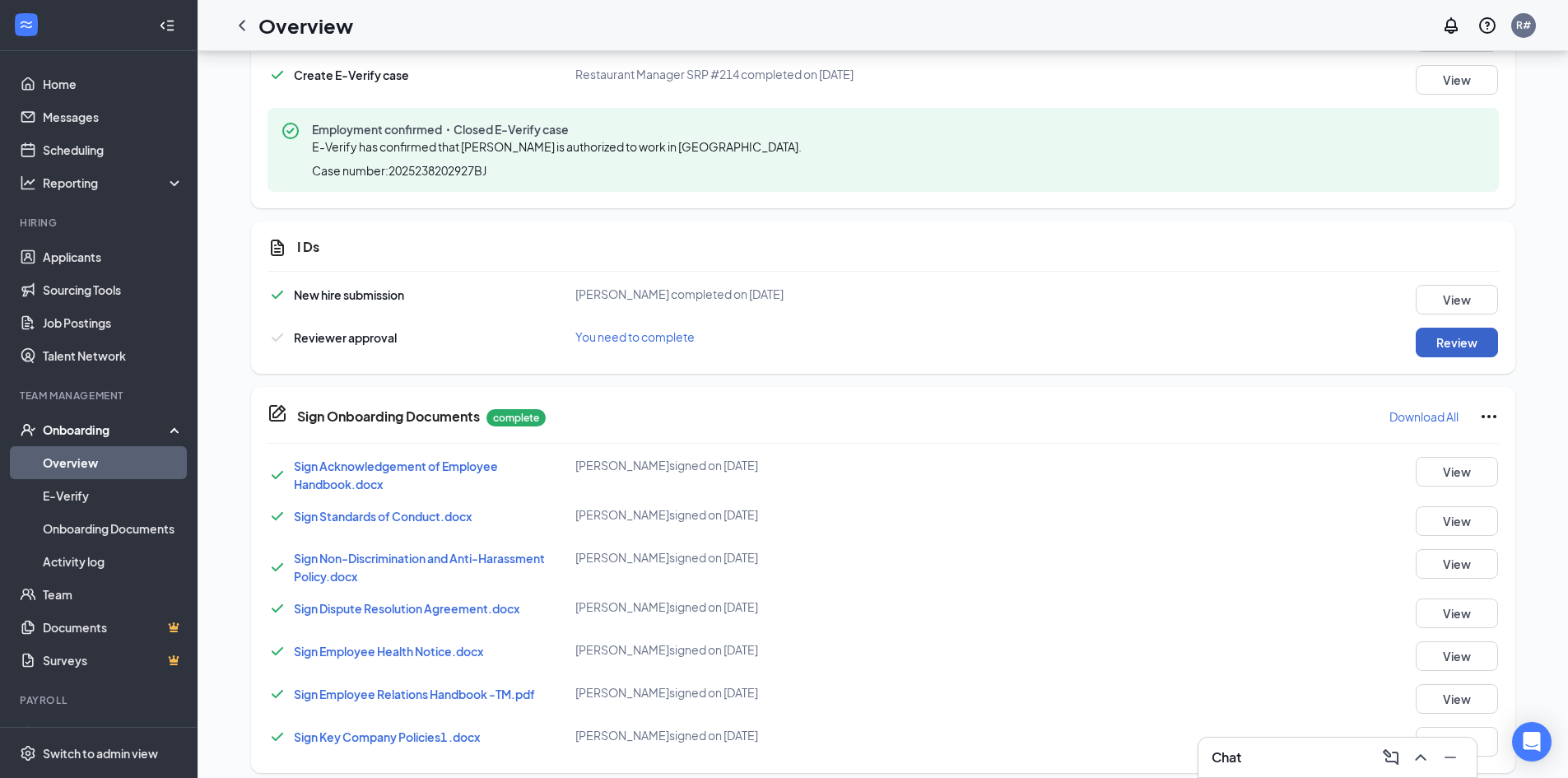
click at [1451, 346] on button "Review" at bounding box center [1456, 342] width 82 height 30
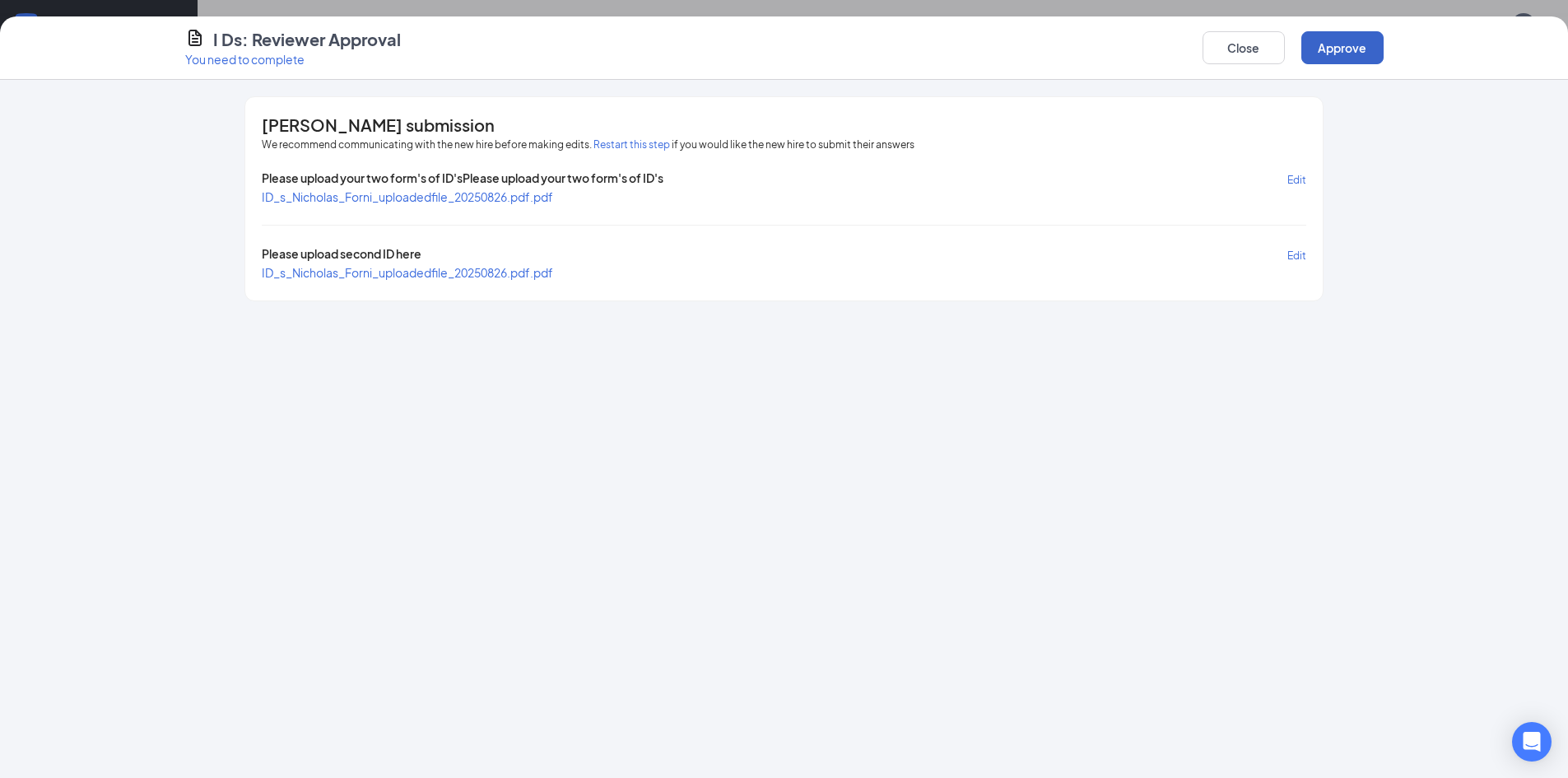
click at [1334, 41] on button "Approve" at bounding box center [1343, 48] width 82 height 33
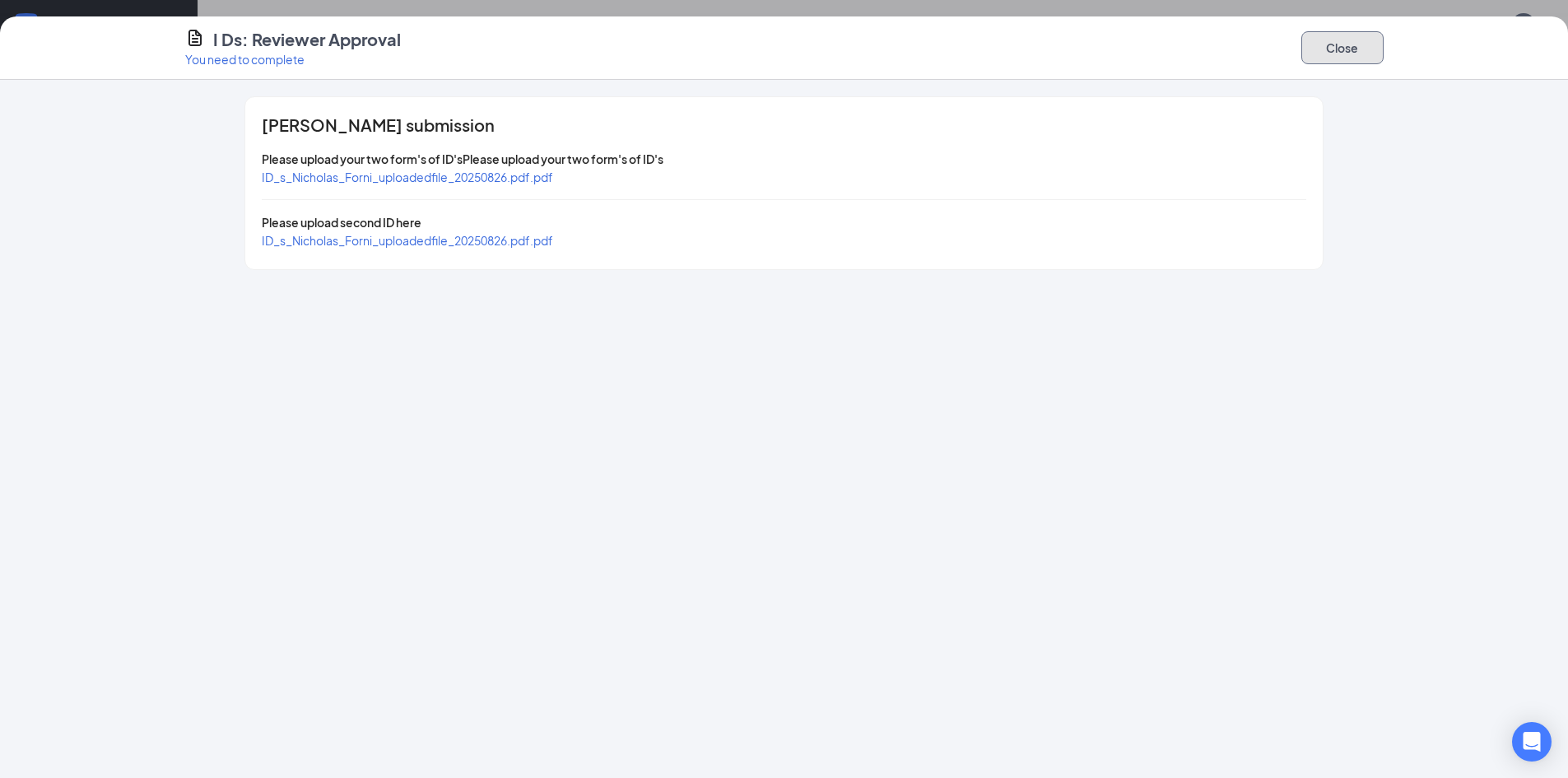
click at [1337, 42] on button "Close" at bounding box center [1343, 48] width 82 height 33
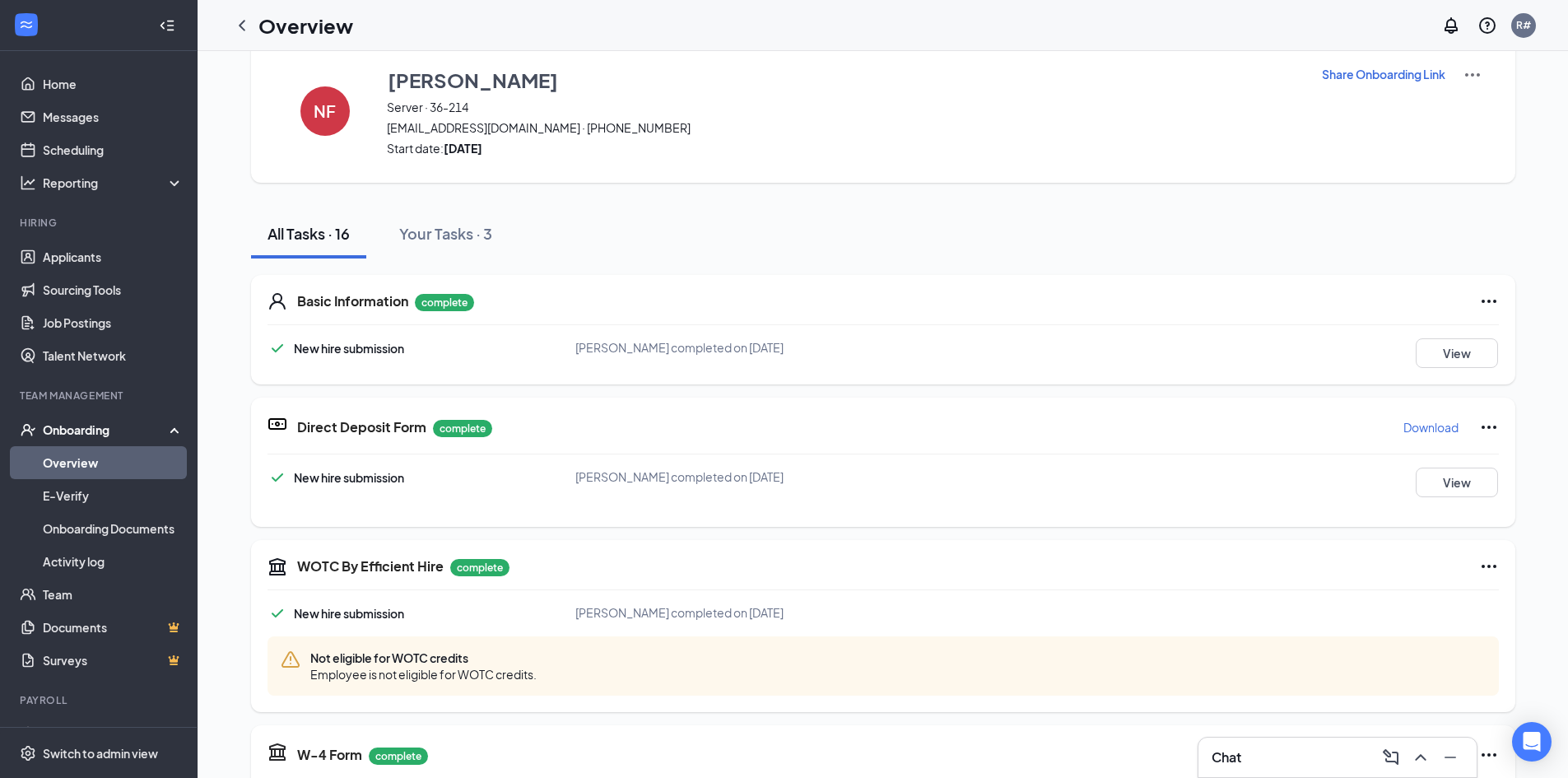
scroll to position [0, 0]
